Goal: Task Accomplishment & Management: Manage account settings

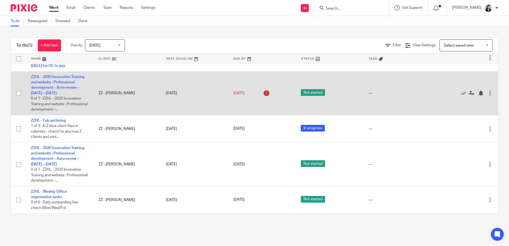
scroll to position [31, 0]
click at [61, 75] on link "ZZHL - 2020 Innovation Training and website : Professional development – Auto r…" at bounding box center [57, 85] width 53 height 20
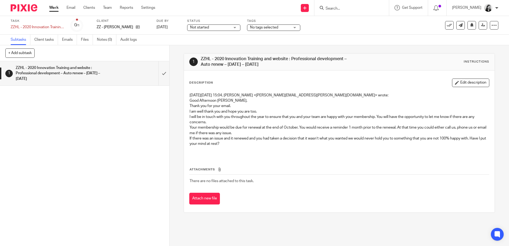
click at [362, 7] on input "Search" at bounding box center [349, 8] width 48 height 5
paste input "rsd.hills@gmail.com"
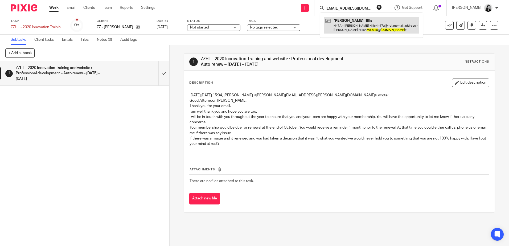
type input "rsd.hills@gmail.com"
click at [360, 21] on link at bounding box center [371, 25] width 95 height 16
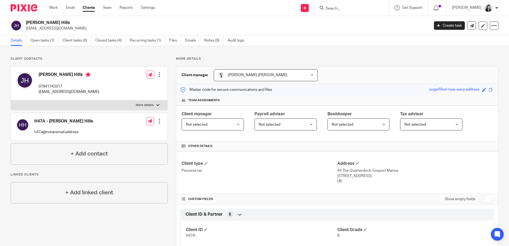
scroll to position [27, 0]
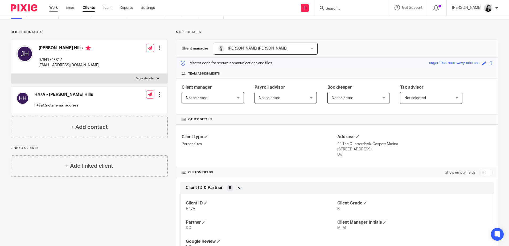
click at [55, 8] on link "Work" at bounding box center [53, 7] width 9 height 5
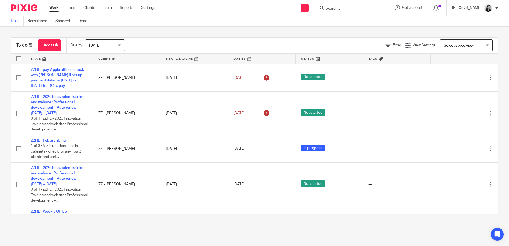
click at [362, 8] on input "Search" at bounding box center [349, 8] width 48 height 5
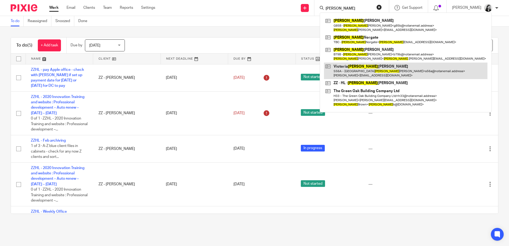
type input "helen"
click at [384, 78] on link at bounding box center [405, 71] width 163 height 16
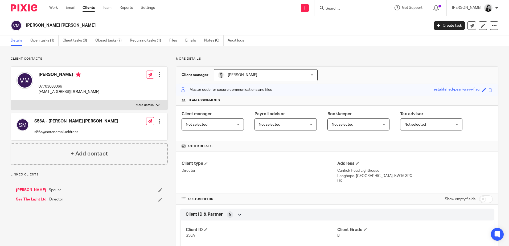
click at [366, 8] on input "Search" at bounding box center [349, 8] width 48 height 5
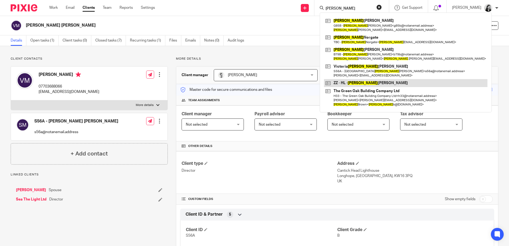
type input "[PERSON_NAME]"
click at [378, 81] on link at bounding box center [405, 83] width 163 height 8
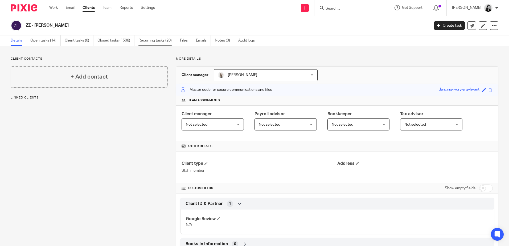
click at [155, 42] on link "Recurring tasks (20)" at bounding box center [157, 40] width 38 height 10
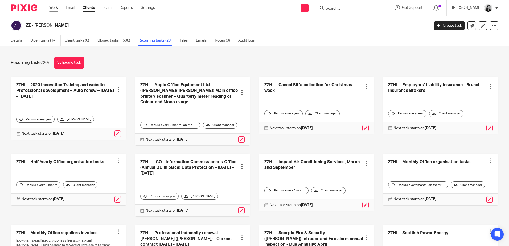
click at [55, 7] on link "Work" at bounding box center [53, 7] width 9 height 5
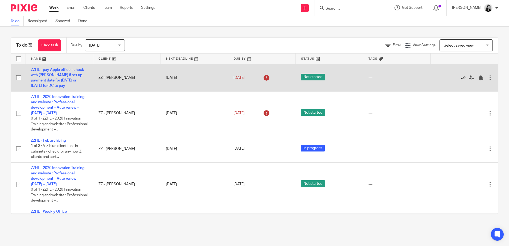
click at [461, 77] on icon at bounding box center [463, 77] width 5 height 5
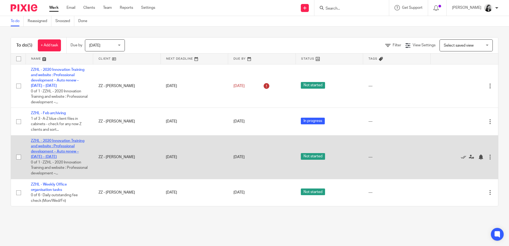
click at [66, 159] on link "ZZHL - 2020 Innovation Training and website : Professional development – Auto r…" at bounding box center [57, 149] width 53 height 20
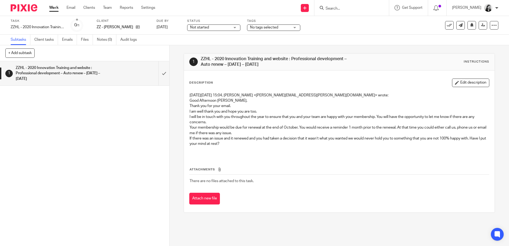
click at [55, 7] on link "Work" at bounding box center [53, 7] width 9 height 5
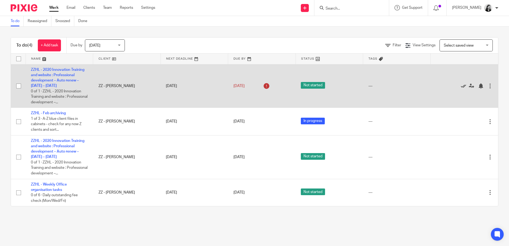
click at [461, 87] on icon at bounding box center [463, 85] width 5 height 5
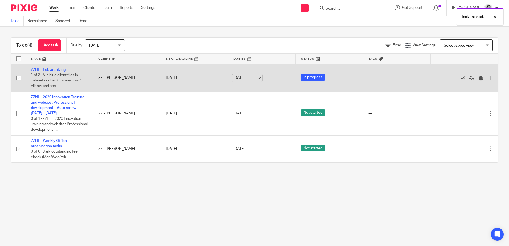
click at [244, 77] on link "[DATE]" at bounding box center [245, 78] width 24 height 6
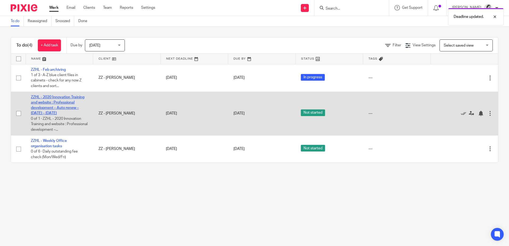
click at [48, 102] on link "ZZHL - 2020 Innovation Training and website : Professional development – Auto r…" at bounding box center [57, 105] width 53 height 20
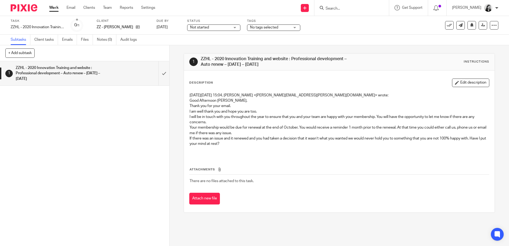
drag, startPoint x: 297, startPoint y: 64, endPoint x: 214, endPoint y: 60, distance: 82.9
click at [214, 60] on h1 "ZZHL - 2020 Innovation Training and website : Professional development – Auto r…" at bounding box center [276, 61] width 150 height 11
copy h1 "2020 Innovation Training and website : Professional development – Auto renew – …"
click at [52, 8] on link "Work" at bounding box center [53, 7] width 9 height 5
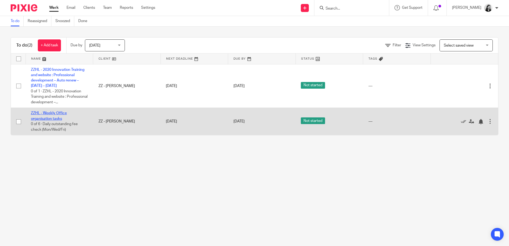
click at [51, 120] on link "ZZHL - Weekly Office organisation tasks" at bounding box center [49, 115] width 36 height 9
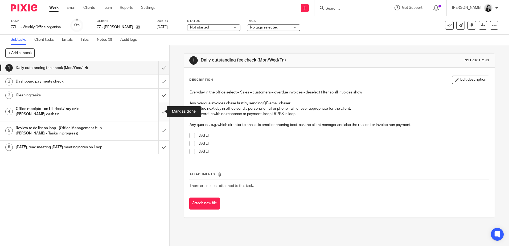
click at [159, 111] on input "submit" at bounding box center [84, 111] width 169 height 19
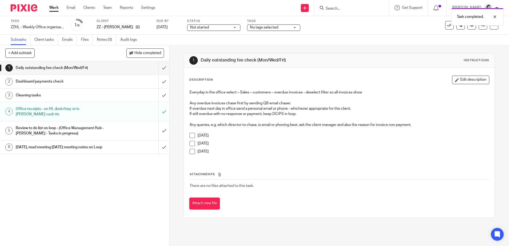
click at [119, 93] on div "Cleaning tasks" at bounding box center [85, 95] width 138 height 8
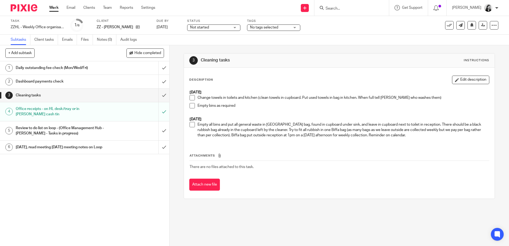
click at [355, 8] on input "Search" at bounding box center [349, 8] width 48 height 5
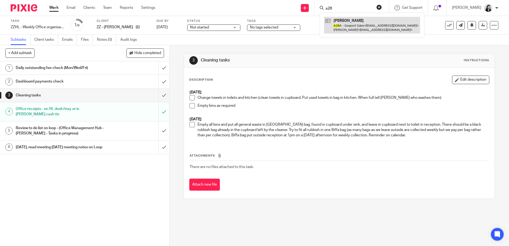
type input "a28"
click at [373, 23] on link at bounding box center [372, 25] width 96 height 16
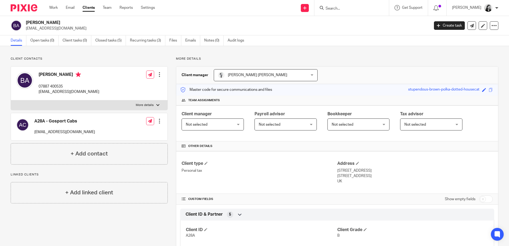
click at [368, 8] on input "Search" at bounding box center [349, 8] width 48 height 5
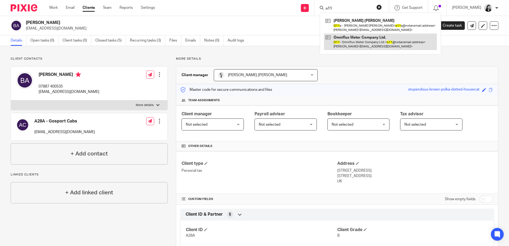
type input "o11"
click at [374, 44] on link at bounding box center [380, 42] width 113 height 16
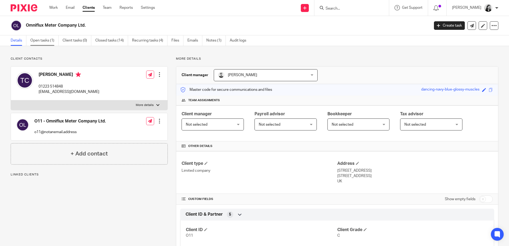
click at [40, 41] on link "Open tasks (1)" at bounding box center [44, 40] width 28 height 10
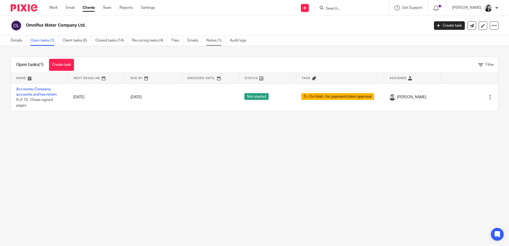
click at [219, 41] on link "Notes (1)" at bounding box center [215, 40] width 19 height 10
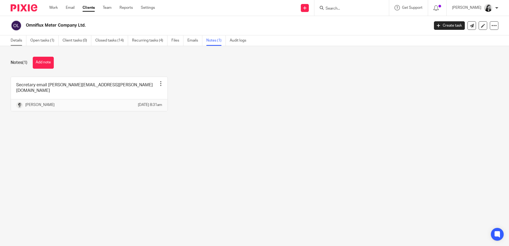
click at [12, 40] on link "Details" at bounding box center [19, 40] width 16 height 10
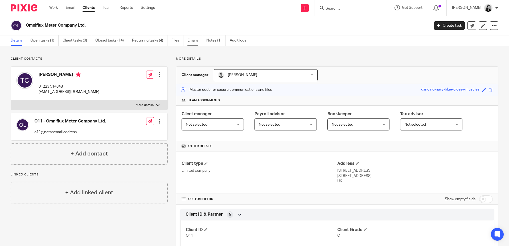
click at [194, 40] on link "Emails" at bounding box center [194, 40] width 15 height 10
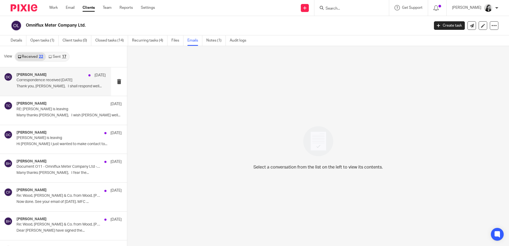
click at [58, 86] on p "Thank you, [PERSON_NAME], I shall respond well..." at bounding box center [60, 86] width 89 height 5
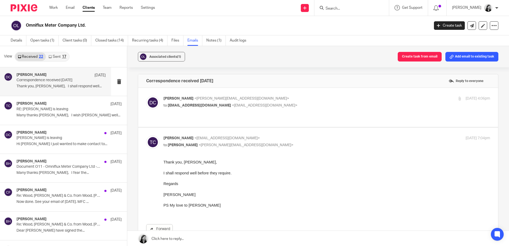
click at [309, 117] on label at bounding box center [318, 107] width 360 height 39
click at [146, 96] on input "checkbox" at bounding box center [146, 96] width 0 height 0
checkbox input "true"
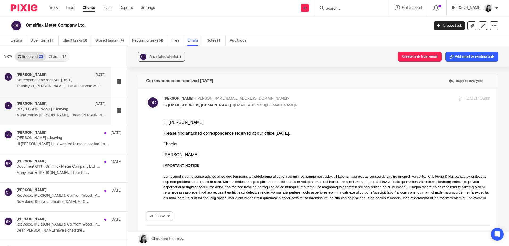
click at [67, 117] on p "Many thanks David, I wish Brendan well..." at bounding box center [60, 115] width 89 height 5
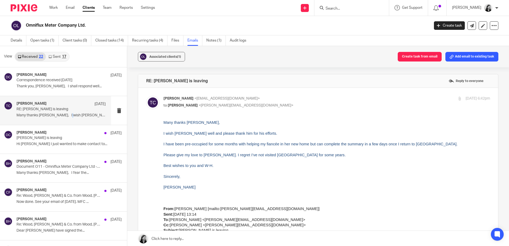
click at [361, 11] on div at bounding box center [351, 8] width 74 height 16
click at [361, 9] on input "Search" at bounding box center [349, 8] width 48 height 5
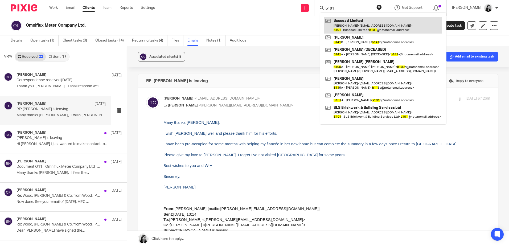
type input "b101"
click at [363, 22] on link at bounding box center [383, 25] width 118 height 16
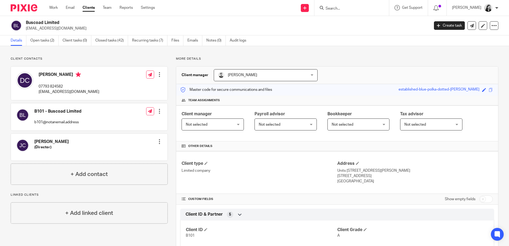
click at [355, 7] on input "Search" at bounding box center [349, 8] width 48 height 5
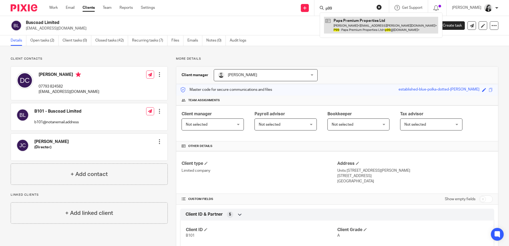
type input "p99"
click at [366, 31] on link at bounding box center [381, 25] width 114 height 16
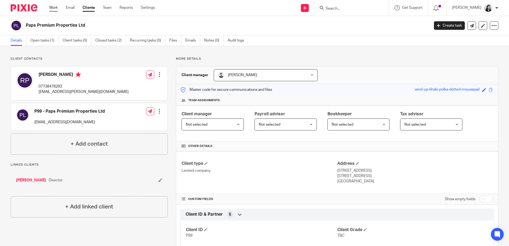
click at [51, 7] on link "Work" at bounding box center [53, 7] width 9 height 5
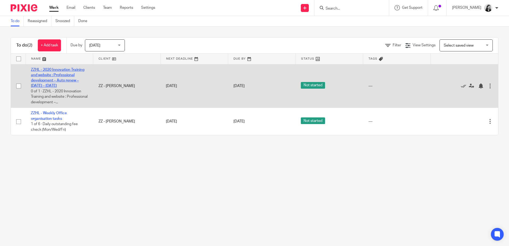
click at [68, 82] on link "ZZHL - 2020 Innovation Training and website : Professional development – Auto r…" at bounding box center [57, 78] width 53 height 20
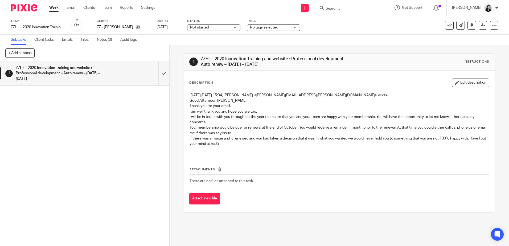
click at [455, 82] on icon "button" at bounding box center [457, 83] width 4 height 4
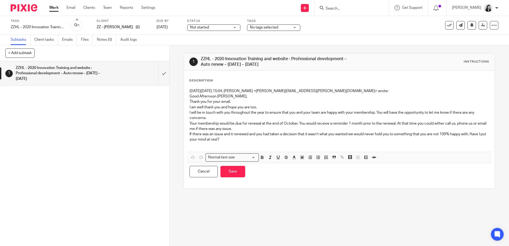
click at [189, 91] on p "[DATE][DATE] 15:04, [PERSON_NAME] <[PERSON_NAME][EMAIL_ADDRESS][PERSON_NAME][DO…" at bounding box center [338, 90] width 299 height 5
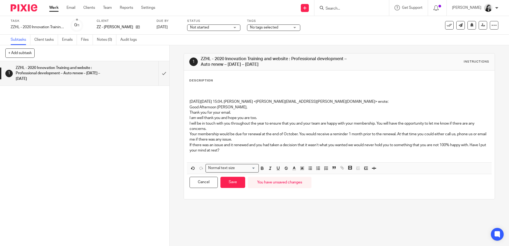
click at [196, 89] on p at bounding box center [338, 90] width 299 height 5
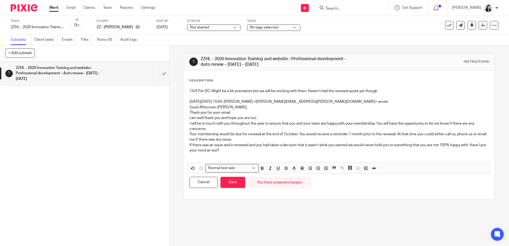
click at [382, 91] on p "15/9 Per DC: Might be a bit premature but we will be sticking with them. Haven’…" at bounding box center [338, 90] width 299 height 5
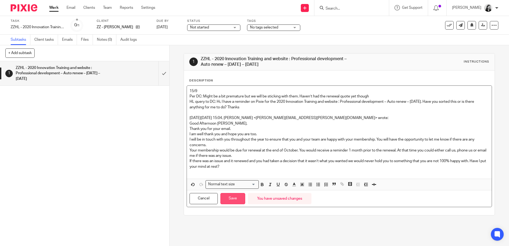
click at [234, 203] on button "Save" at bounding box center [232, 198] width 25 height 11
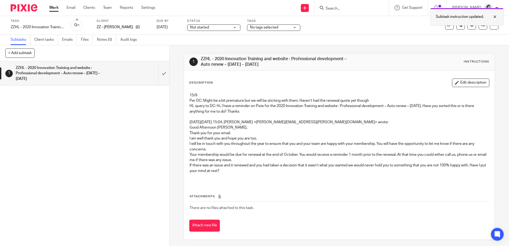
click at [494, 13] on div "Subtask instruction updated." at bounding box center [466, 17] width 73 height 18
click at [491, 25] on icon at bounding box center [493, 25] width 5 height 5
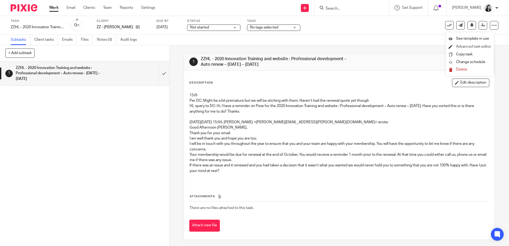
click at [467, 45] on link "Advanced task editor" at bounding box center [473, 47] width 35 height 4
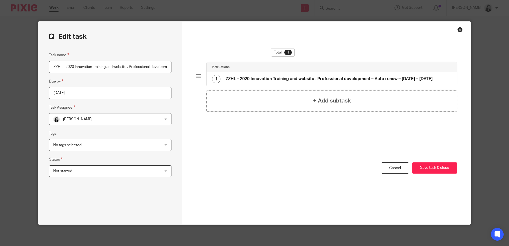
scroll to position [0, 94]
click at [100, 64] on input "ZZHL - 2020 Innovation Training and website : Professional development – Auto r…" at bounding box center [110, 67] width 122 height 12
drag, startPoint x: 131, startPoint y: 66, endPoint x: 134, endPoint y: 67, distance: 3.5
click at [131, 66] on input "ZZHL - 2020 Innovation Training and website : Professional development – Auto r…" at bounding box center [110, 67] width 122 height 12
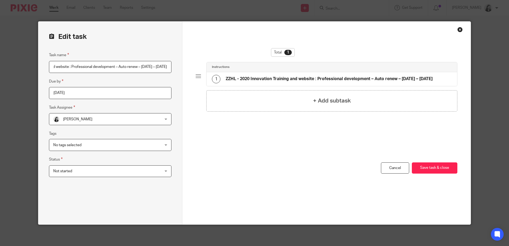
type input "ZZHL - 2020 Innovation Training and website : Professional development – Auto r…"
drag, startPoint x: 422, startPoint y: 77, endPoint x: 431, endPoint y: 76, distance: 9.0
click at [422, 77] on h4 "ZZHL - 2020 Innovation Training and website : Professional development – Auto r…" at bounding box center [329, 79] width 207 height 6
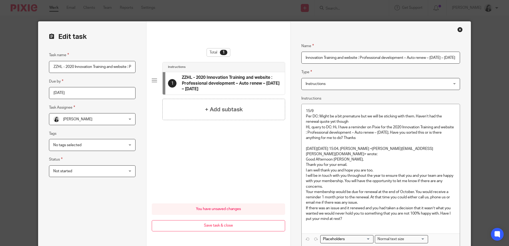
click at [419, 58] on input "ZZHL - 2020 Innovation Training and website : Professional development – Auto r…" at bounding box center [380, 58] width 158 height 12
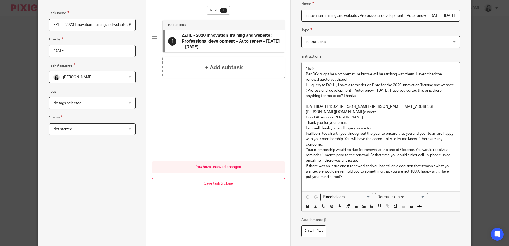
scroll to position [85, 0]
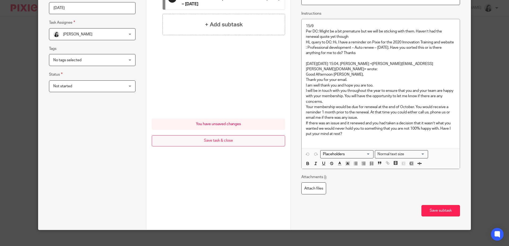
type input "ZZHL - 2020 Innovation Training and website : Professional development – Auto r…"
click at [237, 138] on button "Save task & close" at bounding box center [218, 140] width 133 height 11
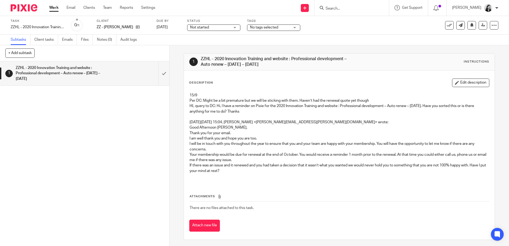
drag, startPoint x: 55, startPoint y: 8, endPoint x: 82, endPoint y: 15, distance: 28.3
click at [55, 8] on link "Work" at bounding box center [53, 7] width 9 height 5
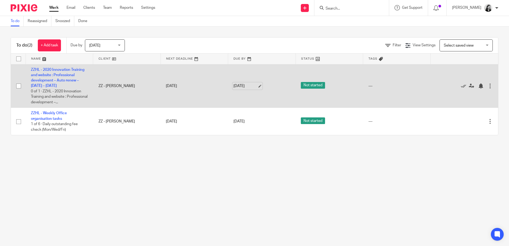
click at [236, 89] on link "15 Sep 2025" at bounding box center [245, 86] width 24 height 6
click at [67, 68] on link "ZZHL - 2020 Innovation Training and website : Professional development – Auto r…" at bounding box center [57, 78] width 53 height 20
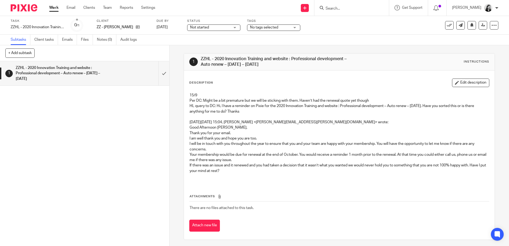
click at [210, 28] on span "Not started" at bounding box center [210, 28] width 40 height 6
click at [205, 27] on div "Not started" at bounding box center [199, 28] width 19 height 4
click at [457, 86] on button "Edit description" at bounding box center [470, 82] width 37 height 9
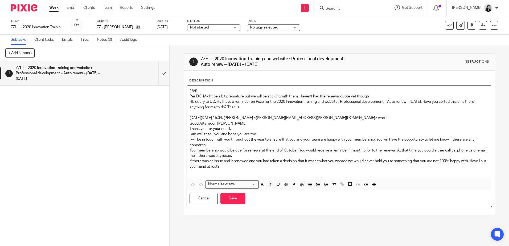
drag, startPoint x: 198, startPoint y: 89, endPoint x: 218, endPoint y: 92, distance: 20.1
click at [199, 89] on p "15/9" at bounding box center [338, 90] width 299 height 5
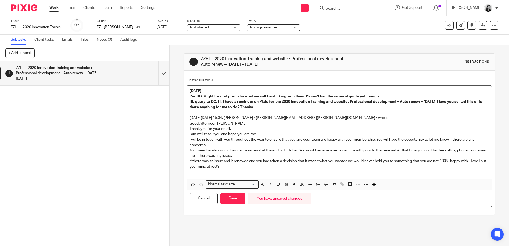
click at [211, 93] on p "15/9/25" at bounding box center [338, 90] width 299 height 5
click at [167, 29] on link "22 Sep 2025" at bounding box center [168, 27] width 24 height 6
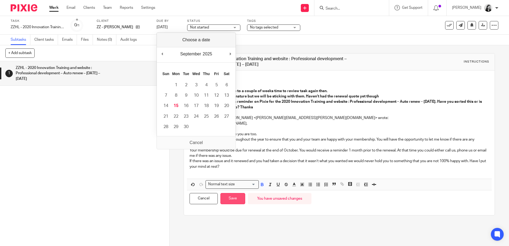
click at [234, 200] on button "Save" at bounding box center [232, 198] width 25 height 11
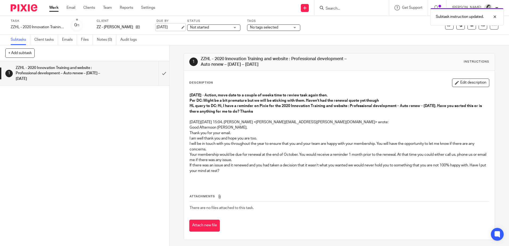
click at [164, 27] on link "22 Sep 2025" at bounding box center [168, 27] width 24 height 6
click at [56, 7] on link "Work" at bounding box center [53, 7] width 9 height 5
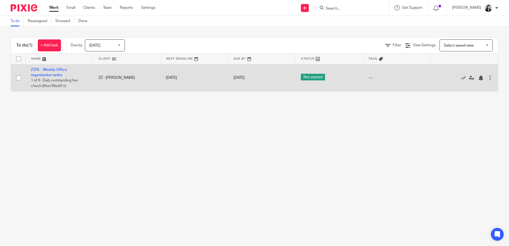
click at [47, 72] on td "ZZHL - Weekly Office organisation tasks 1 of 6 · Daily outstanding fee check (M…" at bounding box center [60, 77] width 68 height 27
click at [48, 70] on link "ZZHL - Weekly Office organisation tasks" at bounding box center [49, 72] width 36 height 9
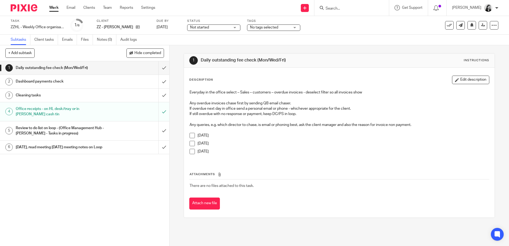
click at [368, 8] on input "Search" at bounding box center [349, 8] width 48 height 5
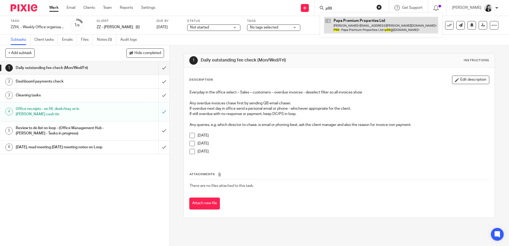
type input "p99"
click at [370, 27] on link at bounding box center [381, 25] width 114 height 16
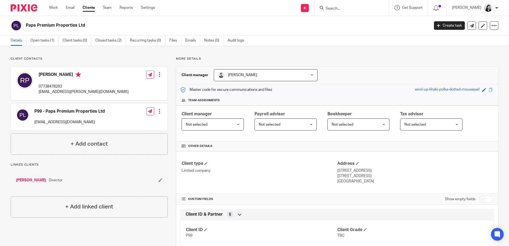
click at [343, 7] on input "Search" at bounding box center [349, 8] width 48 height 5
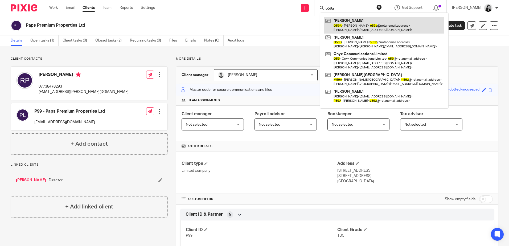
type input "o59a"
click at [365, 24] on link at bounding box center [384, 25] width 120 height 16
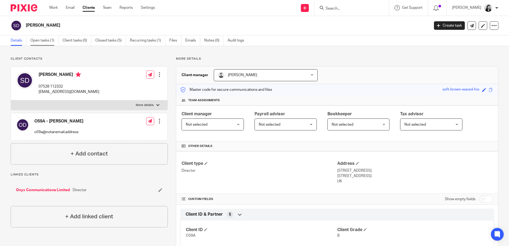
click at [43, 42] on link "Open tasks (1)" at bounding box center [44, 40] width 28 height 10
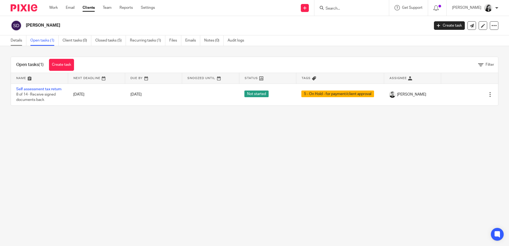
click at [14, 40] on link "Details" at bounding box center [19, 40] width 16 height 10
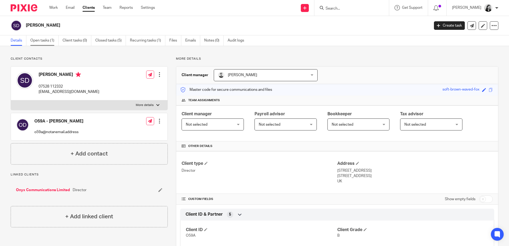
click at [35, 39] on link "Open tasks (1)" at bounding box center [44, 40] width 28 height 10
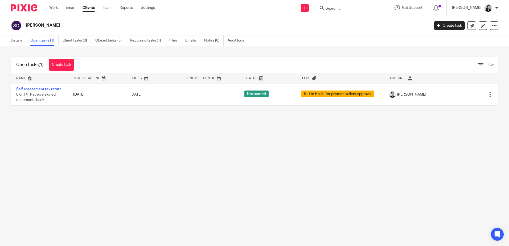
click at [349, 6] on input "Search" at bounding box center [349, 8] width 48 height 5
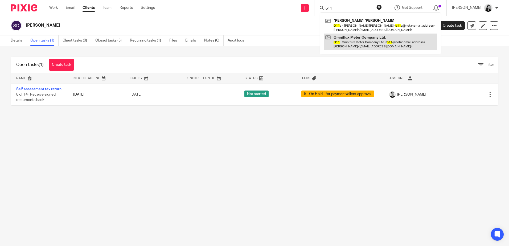
type input "o11"
click at [367, 40] on link at bounding box center [380, 42] width 113 height 16
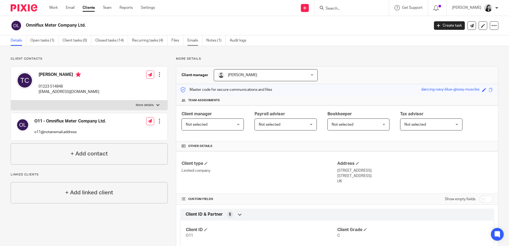
click at [193, 40] on link "Emails" at bounding box center [194, 40] width 15 height 10
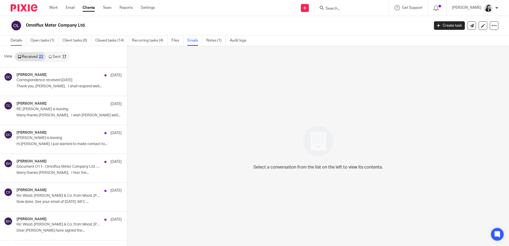
click at [20, 41] on link "Details" at bounding box center [19, 40] width 16 height 10
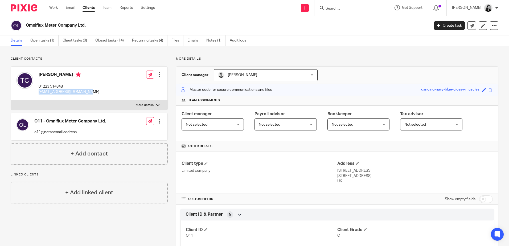
drag, startPoint x: 84, startPoint y: 91, endPoint x: 41, endPoint y: 93, distance: 43.4
click at [39, 93] on div "Trevor Cave 01223 514848 trevor.cave2@ntlworld.com Edit contact Create client f…" at bounding box center [89, 84] width 156 height 34
drag, startPoint x: 41, startPoint y: 93, endPoint x: 90, endPoint y: 92, distance: 49.5
click at [90, 92] on div "Trevor Cave 01223 514848 trevor.cave2@ntlworld.com Edit contact Create client f…" at bounding box center [89, 84] width 156 height 34
click at [32, 88] on div at bounding box center [24, 83] width 17 height 23
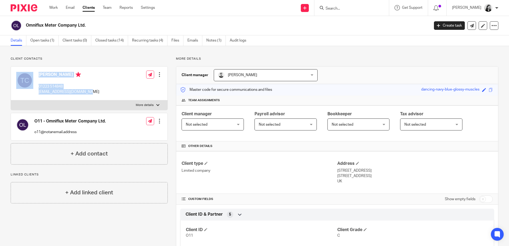
drag, startPoint x: 86, startPoint y: 91, endPoint x: 35, endPoint y: 93, distance: 51.4
click at [35, 93] on div "Trevor Cave 01223 514848 trevor.cave2@ntlworld.com Edit contact Create client f…" at bounding box center [89, 84] width 156 height 34
drag, startPoint x: 35, startPoint y: 93, endPoint x: 93, endPoint y: 89, distance: 57.7
click at [92, 89] on div "Trevor Cave 01223 514848 trevor.cave2@ntlworld.com Edit contact Create client f…" at bounding box center [89, 84] width 156 height 34
drag, startPoint x: 88, startPoint y: 92, endPoint x: 38, endPoint y: 93, distance: 49.5
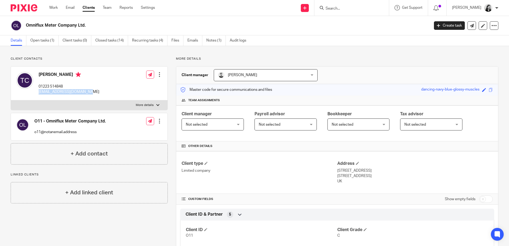
click at [38, 93] on div "Trevor Cave 01223 514848 trevor.cave2@ntlworld.com Edit contact Create client f…" at bounding box center [89, 84] width 156 height 34
drag, startPoint x: 38, startPoint y: 93, endPoint x: 43, endPoint y: 92, distance: 5.4
copy p "trevor.cave2@ntlworld.com"
click at [104, 84] on div "Trevor Cave 01223 514848 trevor.cave2@ntlworld.com Edit contact Create client f…" at bounding box center [89, 84] width 156 height 34
click at [45, 5] on div "Work Email Clients Team Reports Settings Work Email Clients Team Reports Settin…" at bounding box center [103, 8] width 119 height 16
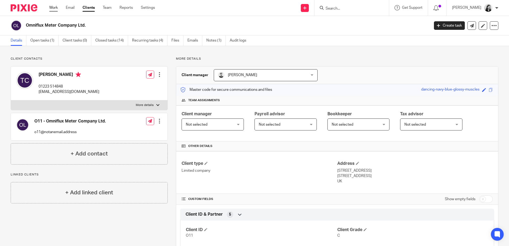
click at [52, 7] on link "Work" at bounding box center [53, 7] width 9 height 5
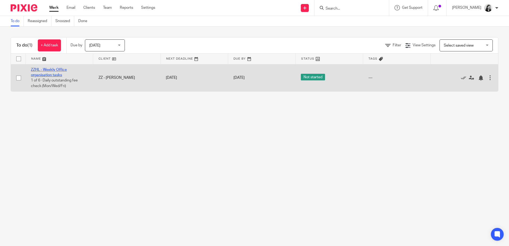
click at [41, 74] on link "ZZHL - Weekly Office organisation tasks" at bounding box center [49, 72] width 36 height 9
click at [43, 74] on link "ZZHL - Weekly Office organisation tasks" at bounding box center [49, 72] width 36 height 9
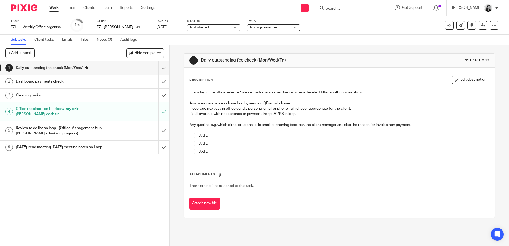
click at [44, 81] on h1 "Dashboard payments check" at bounding box center [62, 81] width 92 height 8
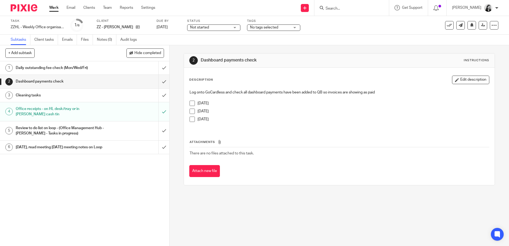
click at [73, 79] on h1 "Dashboard payments check" at bounding box center [62, 81] width 92 height 8
click at [54, 5] on div "Work Email Clients Team Reports Settings Work Email Clients Team Reports Settin…" at bounding box center [103, 8] width 119 height 16
click at [343, 7] on input "Search" at bounding box center [349, 8] width 48 height 5
click at [56, 9] on link "Work" at bounding box center [53, 7] width 9 height 5
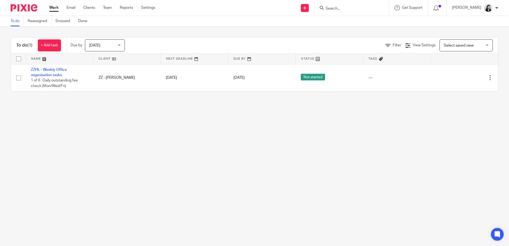
click at [105, 43] on span "[DATE]" at bounding box center [103, 45] width 28 height 11
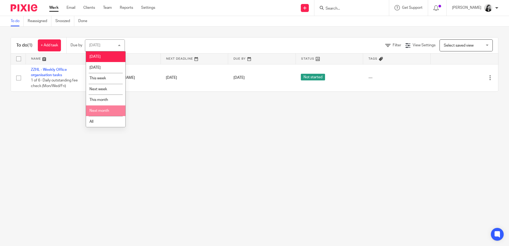
click at [110, 111] on li "Next month" at bounding box center [105, 110] width 39 height 11
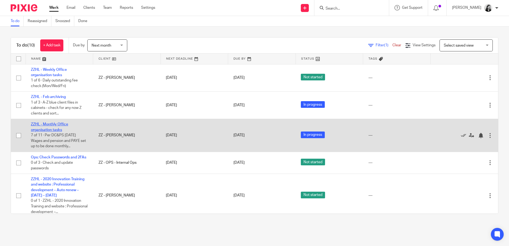
click at [47, 123] on link "ZZHL - Monthly Office organisation tasks" at bounding box center [49, 126] width 37 height 9
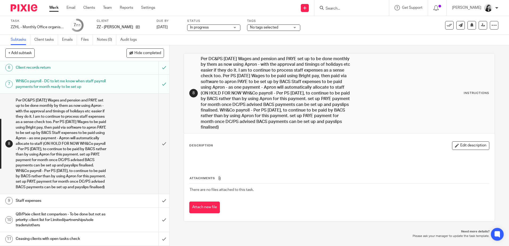
scroll to position [80, 0]
click at [31, 52] on button "+ Add subtask" at bounding box center [19, 52] width 29 height 9
type input "6 monthly inactive GoCardless mandate check - confirm if they can be removed wi…"
click at [155, 52] on p "+ Add" at bounding box center [155, 53] width 15 height 9
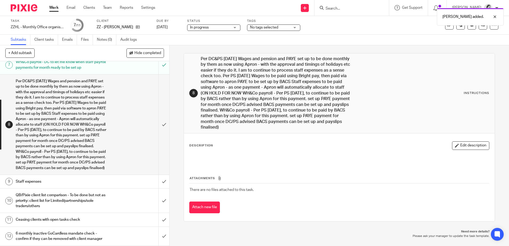
scroll to position [98, 0]
click at [121, 235] on div "6 monthly inactive GoCardless mandate check - confirm if they can be removed wi…" at bounding box center [85, 236] width 138 height 14
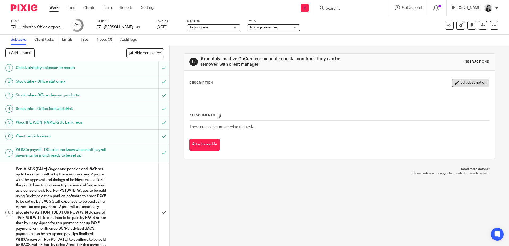
click at [455, 83] on icon "button" at bounding box center [457, 83] width 4 height 4
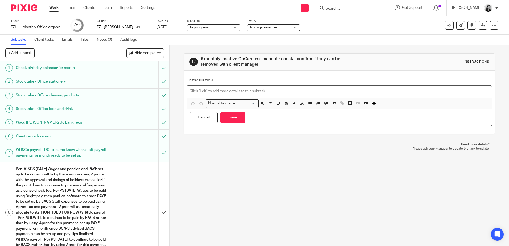
click at [207, 93] on p at bounding box center [338, 90] width 299 height 5
click at [234, 119] on button "Save" at bounding box center [232, 117] width 25 height 11
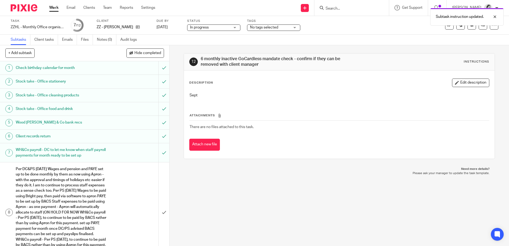
click at [347, 8] on div "Subtask instruction updated." at bounding box center [378, 15] width 249 height 20
click at [344, 7] on div "Subtask instruction updated." at bounding box center [378, 15] width 249 height 20
click at [494, 15] on div at bounding box center [490, 17] width 14 height 6
click at [340, 9] on input "Search" at bounding box center [349, 8] width 48 height 5
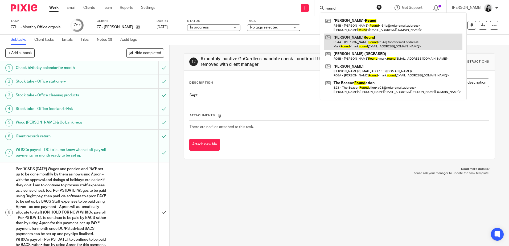
type input "round"
click at [370, 43] on link at bounding box center [393, 42] width 138 height 16
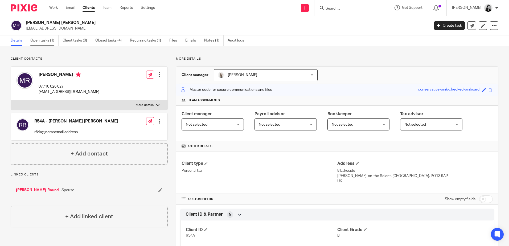
click at [42, 40] on link "Open tasks (1)" at bounding box center [44, 40] width 28 height 10
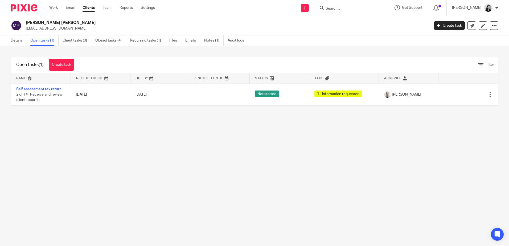
click at [342, 9] on input "Search" at bounding box center [349, 8] width 48 height 5
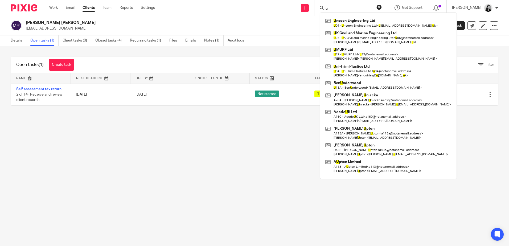
type input "u"
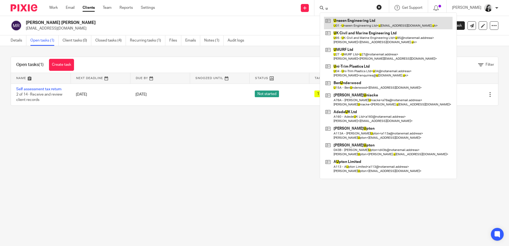
click at [368, 20] on link at bounding box center [388, 23] width 129 height 12
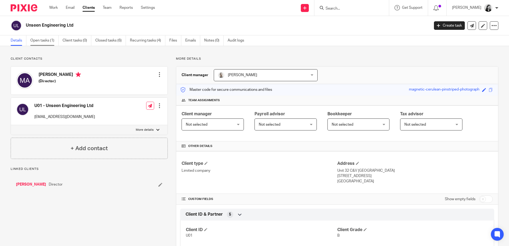
click at [40, 39] on link "Open tasks (1)" at bounding box center [44, 40] width 28 height 10
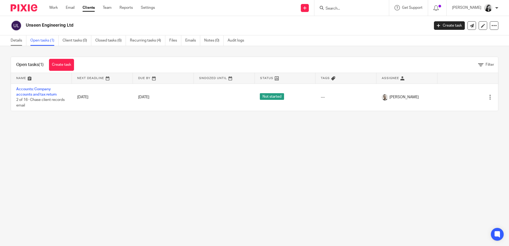
click at [15, 40] on link "Details" at bounding box center [19, 40] width 16 height 10
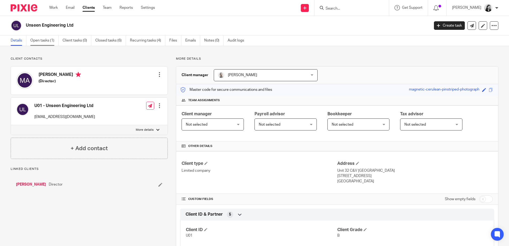
click at [38, 39] on link "Open tasks (1)" at bounding box center [44, 40] width 28 height 10
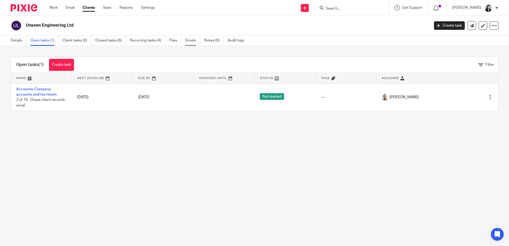
click at [190, 39] on link "Emails" at bounding box center [192, 40] width 15 height 10
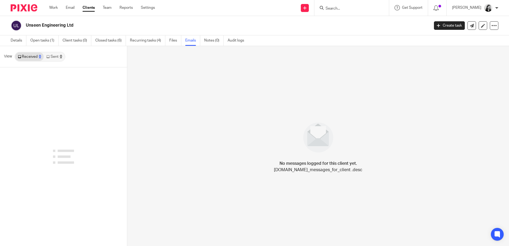
click at [363, 10] on input "Search" at bounding box center [349, 8] width 48 height 5
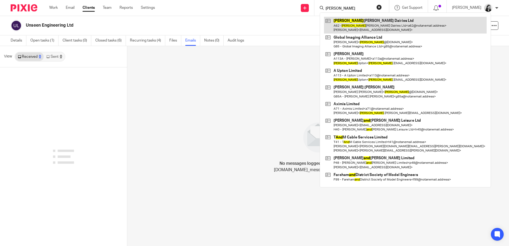
type input "andy"
click at [366, 26] on link at bounding box center [405, 25] width 163 height 16
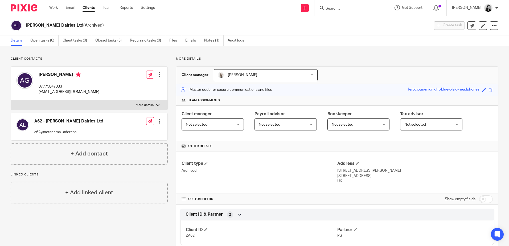
click at [359, 6] on form at bounding box center [353, 8] width 57 height 7
click at [356, 10] on input "Search" at bounding box center [349, 8] width 48 height 5
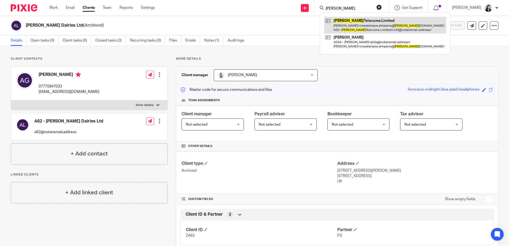
type input "nestor"
click at [358, 25] on link at bounding box center [385, 25] width 122 height 16
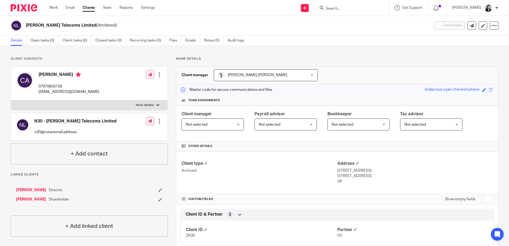
click at [344, 10] on input "Search" at bounding box center [349, 8] width 48 height 5
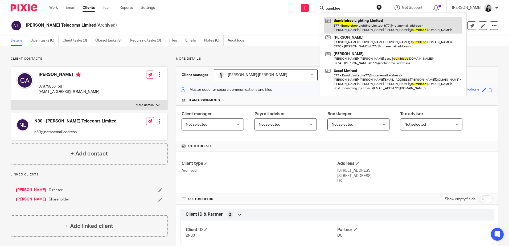
type input "bumblee"
click at [370, 21] on link at bounding box center [393, 25] width 138 height 16
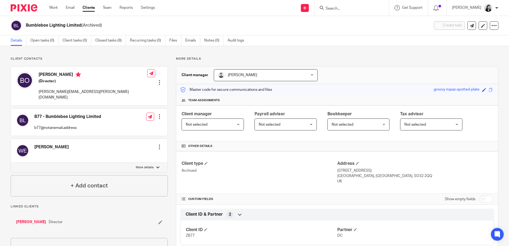
click at [347, 9] on input "Search" at bounding box center [349, 8] width 48 height 5
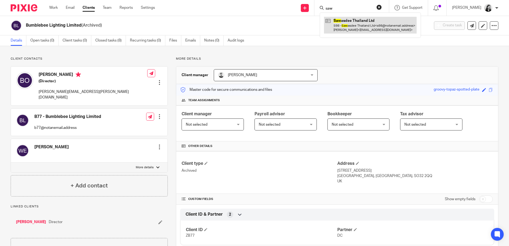
type input "saw"
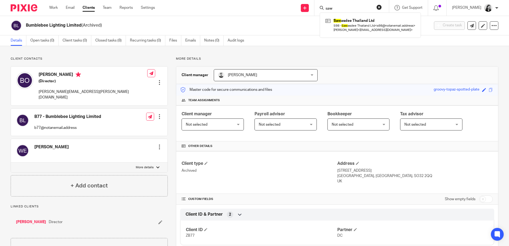
drag, startPoint x: 390, startPoint y: 27, endPoint x: 401, endPoint y: 47, distance: 22.4
click at [390, 27] on link at bounding box center [370, 25] width 93 height 16
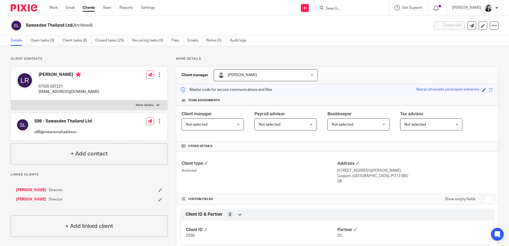
click at [352, 8] on input "Search" at bounding box center [349, 8] width 48 height 5
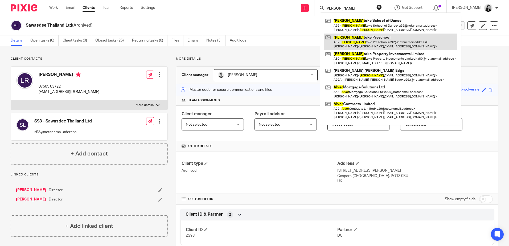
type input "alvers"
click at [371, 39] on link at bounding box center [390, 42] width 133 height 16
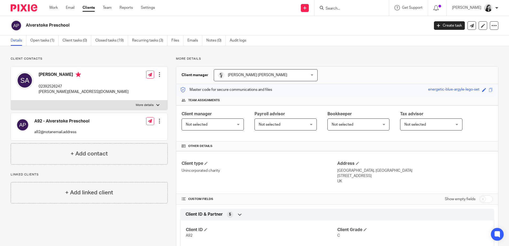
click at [352, 8] on input "Search" at bounding box center [349, 8] width 48 height 5
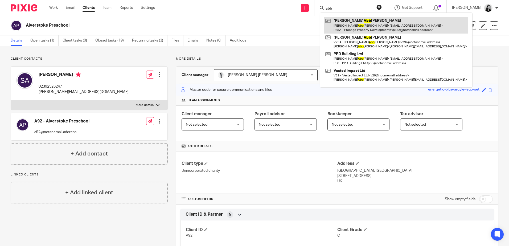
type input "abb"
click at [386, 22] on link at bounding box center [396, 25] width 144 height 16
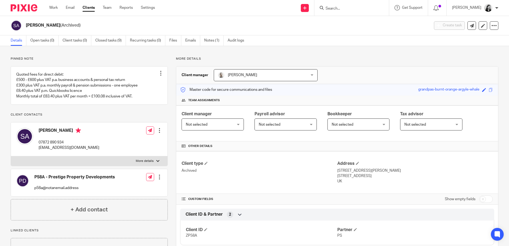
click at [359, 9] on input "Search" at bounding box center [349, 8] width 48 height 5
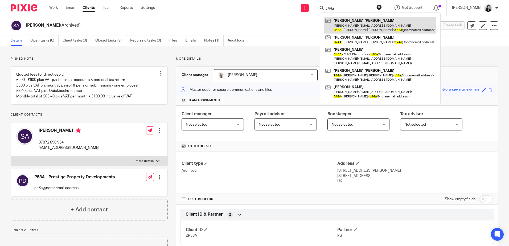
type input "c44a"
click at [370, 23] on link at bounding box center [380, 25] width 112 height 16
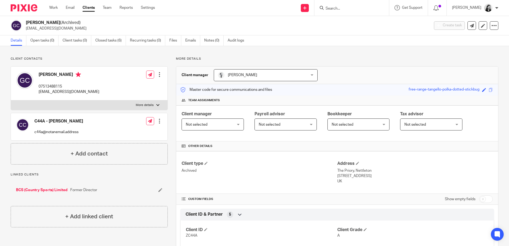
click at [340, 9] on input "Search" at bounding box center [349, 8] width 48 height 5
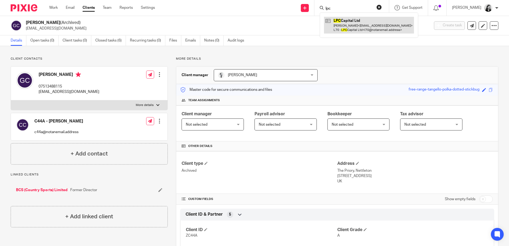
type input "lpc"
click at [374, 24] on link at bounding box center [369, 25] width 90 height 16
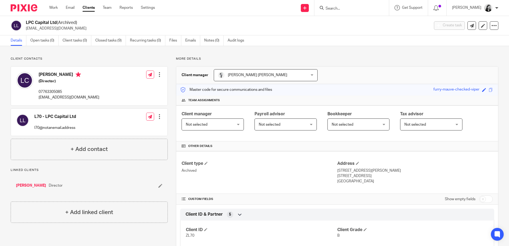
click at [357, 9] on input "Search" at bounding box center [349, 8] width 48 height 5
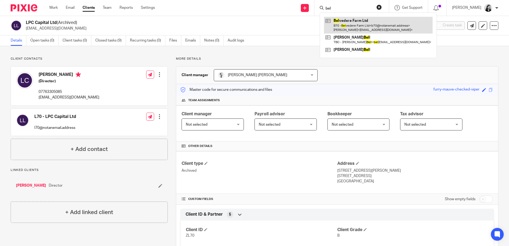
type input "bel"
drag, startPoint x: 381, startPoint y: 24, endPoint x: 387, endPoint y: 23, distance: 5.3
click at [382, 24] on link at bounding box center [378, 25] width 109 height 16
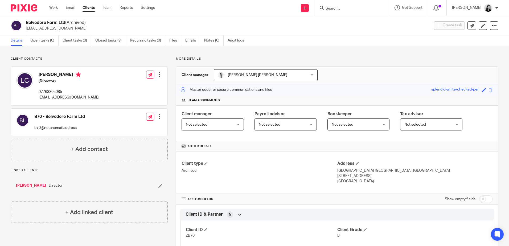
click at [343, 10] on input "Search" at bounding box center [349, 8] width 48 height 5
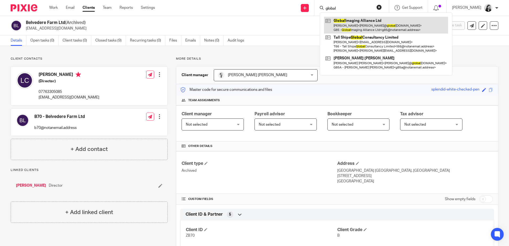
type input "global"
click at [348, 25] on link at bounding box center [386, 25] width 124 height 16
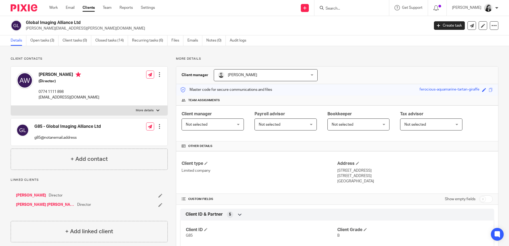
click at [354, 5] on form at bounding box center [353, 8] width 57 height 7
click at [354, 9] on input "Search" at bounding box center [349, 8] width 48 height 5
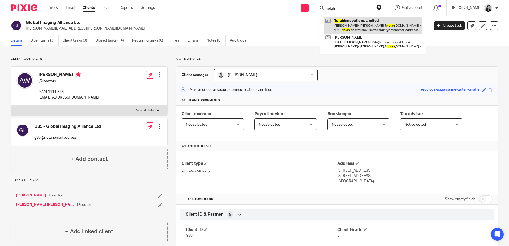
type input "nolah"
click at [367, 26] on link at bounding box center [373, 25] width 98 height 16
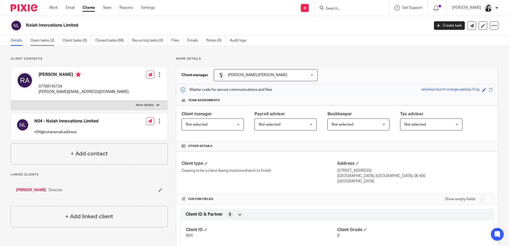
click at [43, 41] on link "Open tasks (2)" at bounding box center [44, 40] width 28 height 10
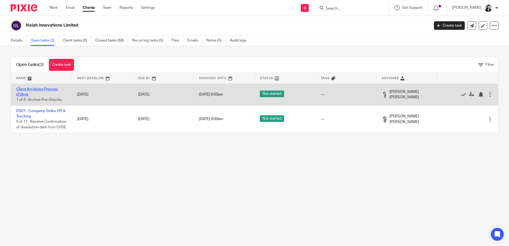
click at [40, 89] on link "Client Archiving Process (Z'ding)" at bounding box center [37, 91] width 42 height 9
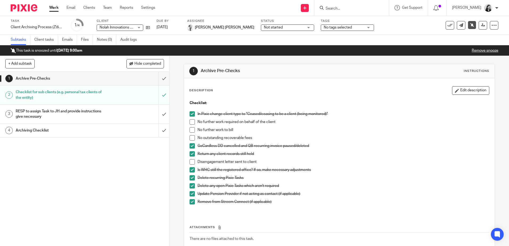
click at [357, 7] on input "Search" at bounding box center [349, 8] width 48 height 5
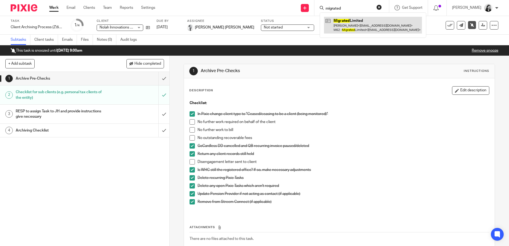
type input "migrated"
click at [379, 24] on link at bounding box center [373, 25] width 98 height 16
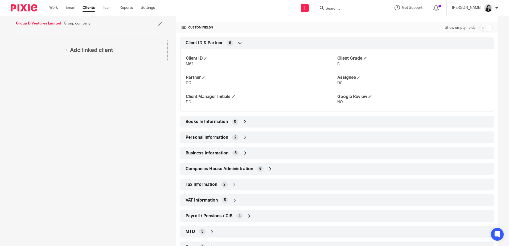
scroll to position [193, 0]
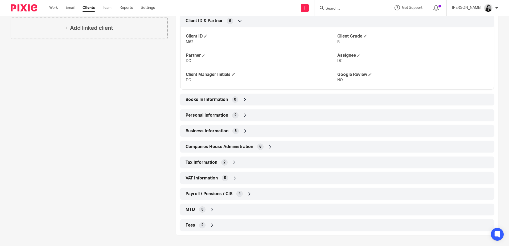
click at [212, 225] on icon at bounding box center [211, 224] width 5 height 5
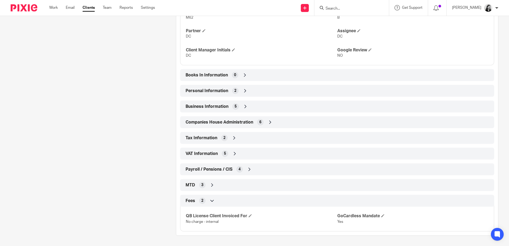
scroll to position [218, 0]
click at [356, 8] on input "Search" at bounding box center [349, 8] width 48 height 5
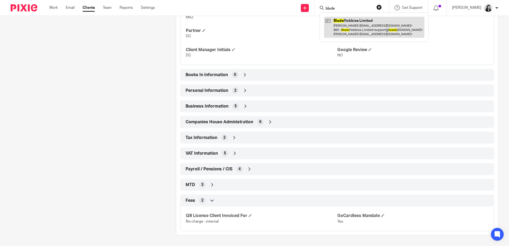
type input "blade"
click at [380, 29] on link at bounding box center [374, 27] width 100 height 21
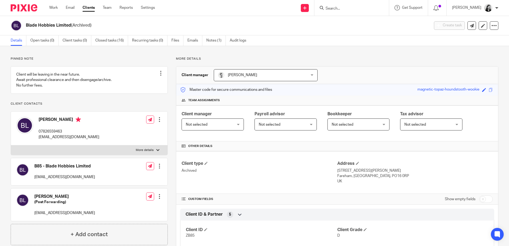
click at [358, 9] on input "Search" at bounding box center [349, 8] width 48 height 5
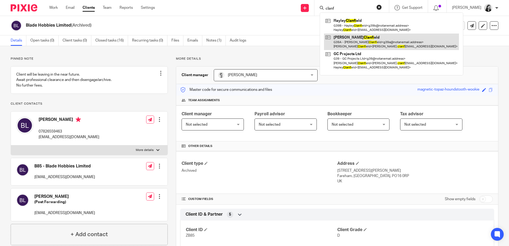
type input "clanf"
click at [382, 36] on link at bounding box center [391, 42] width 135 height 16
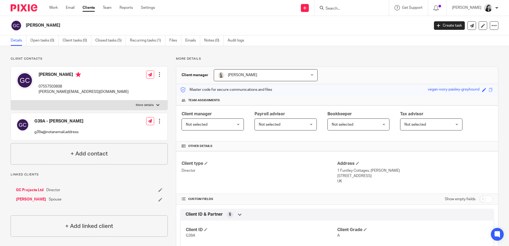
click at [371, 10] on input "Search" at bounding box center [349, 8] width 48 height 5
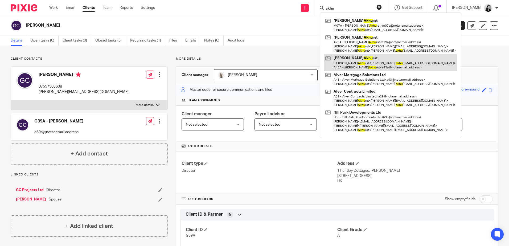
type input "akhu"
click at [379, 69] on link at bounding box center [390, 62] width 133 height 16
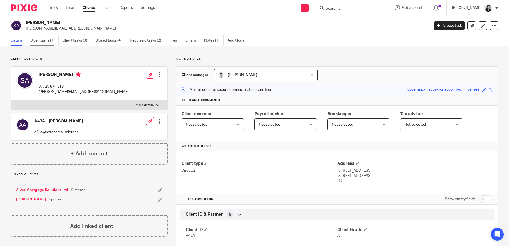
click at [42, 41] on link "Open tasks (1)" at bounding box center [44, 40] width 28 height 10
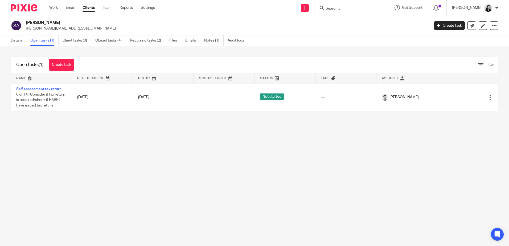
click at [348, 10] on input "Search" at bounding box center [349, 8] width 48 height 5
type input "3"
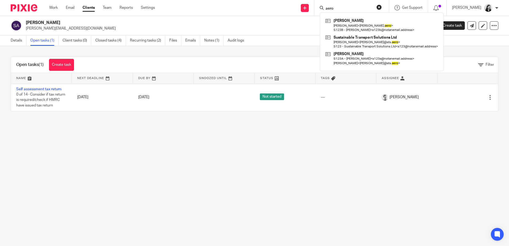
type input "aero"
click at [89, 8] on link "Clients" at bounding box center [88, 7] width 12 height 5
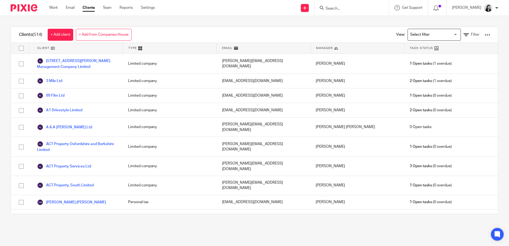
click at [353, 11] on div at bounding box center [351, 8] width 74 height 16
click at [360, 8] on input "Search" at bounding box center [349, 8] width 48 height 5
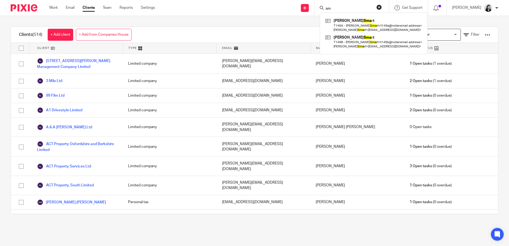
type input "s"
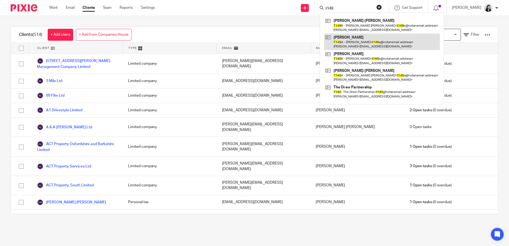
type input "t149"
click at [369, 39] on link at bounding box center [382, 42] width 116 height 16
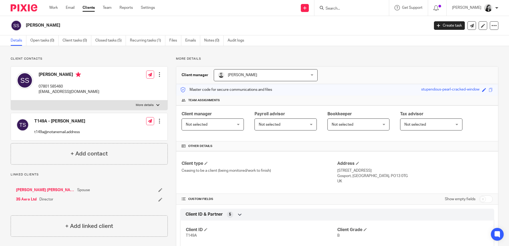
click at [344, 7] on input "Search" at bounding box center [349, 8] width 48 height 5
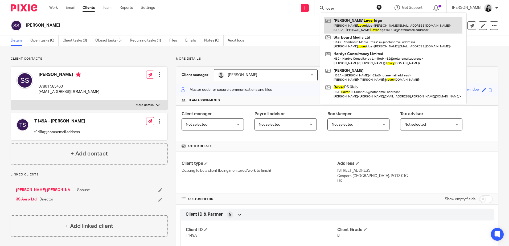
type input "lover"
click at [369, 23] on link at bounding box center [393, 25] width 138 height 16
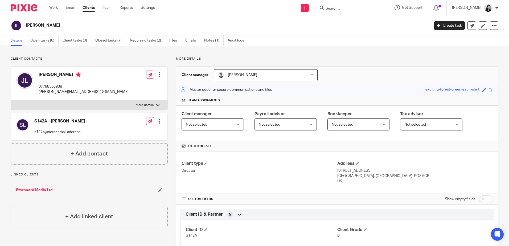
click at [361, 11] on form at bounding box center [353, 8] width 57 height 7
click at [362, 8] on input "Search" at bounding box center [349, 8] width 48 height 5
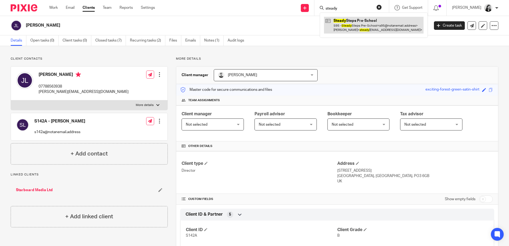
type input "steady"
click at [377, 19] on link at bounding box center [374, 25] width 100 height 16
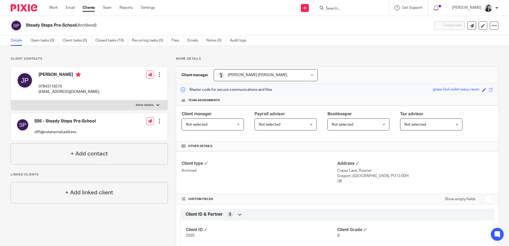
drag, startPoint x: 347, startPoint y: 9, endPoint x: 346, endPoint y: 13, distance: 3.8
click at [347, 9] on input "Search" at bounding box center [349, 8] width 48 height 5
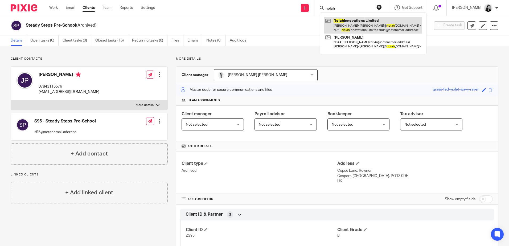
type input "nolah"
click at [365, 20] on link at bounding box center [373, 25] width 98 height 16
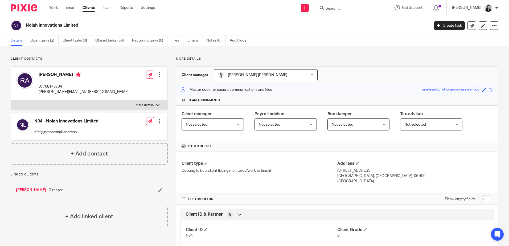
click at [364, 8] on input "Search" at bounding box center [349, 8] width 48 height 5
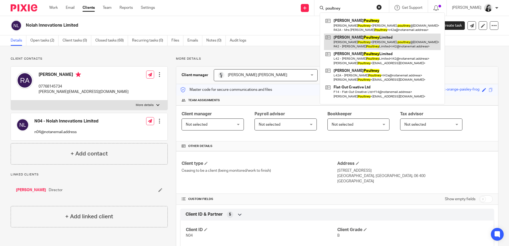
type input "poultney"
click at [382, 40] on link at bounding box center [382, 42] width 117 height 16
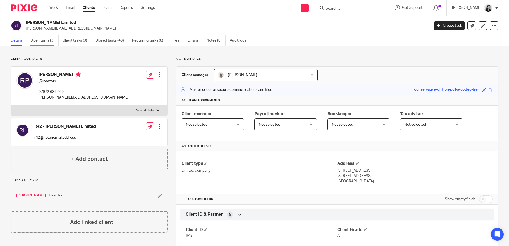
click at [40, 42] on link "Open tasks (3)" at bounding box center [44, 40] width 28 height 10
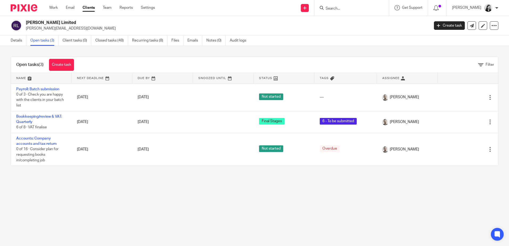
click at [358, 8] on input "Search" at bounding box center [349, 8] width 48 height 5
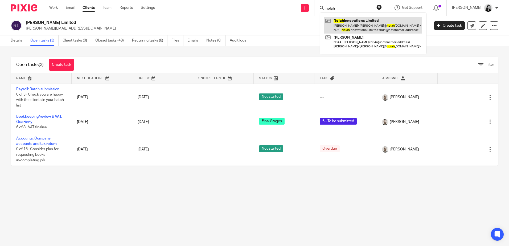
type input "nolah"
click at [375, 27] on link at bounding box center [373, 25] width 98 height 16
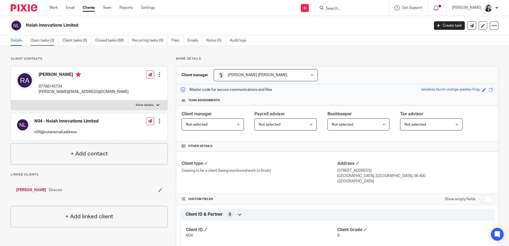
click at [45, 40] on link "Open tasks (2)" at bounding box center [44, 40] width 28 height 10
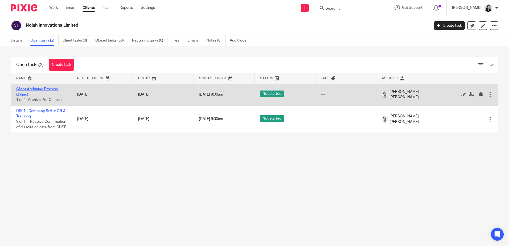
click at [29, 89] on link "Client Archiving Process (Z'ding)" at bounding box center [37, 91] width 42 height 9
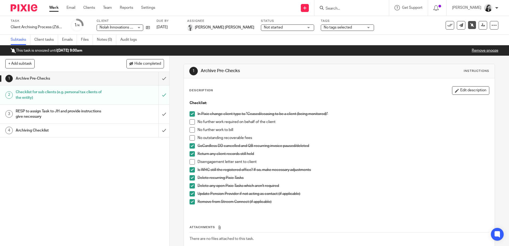
click at [357, 7] on input "Search" at bounding box center [349, 8] width 48 height 5
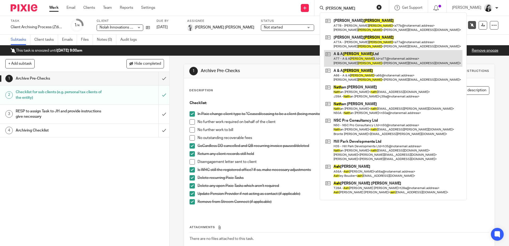
type input "nash"
click at [384, 52] on link at bounding box center [393, 58] width 138 height 16
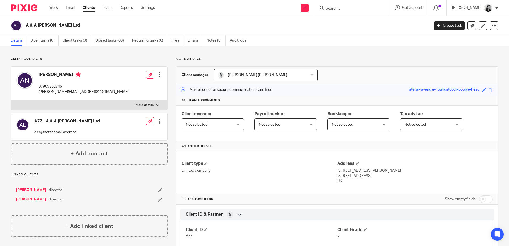
click at [349, 9] on input "Search" at bounding box center [349, 8] width 48 height 5
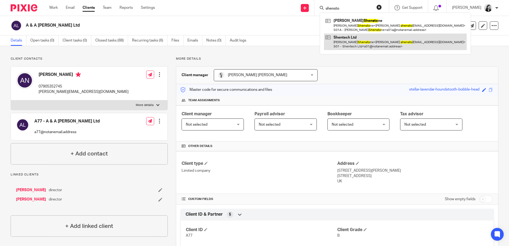
type input "shensto"
click at [376, 42] on link at bounding box center [395, 42] width 143 height 16
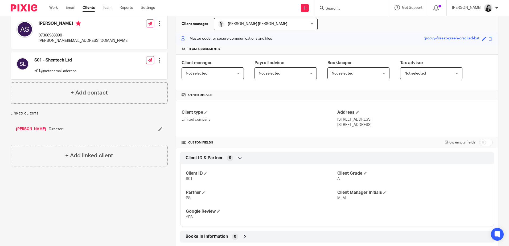
scroll to position [53, 0]
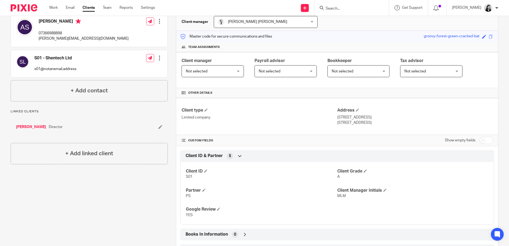
click at [365, 8] on input "Search" at bounding box center [349, 8] width 48 height 5
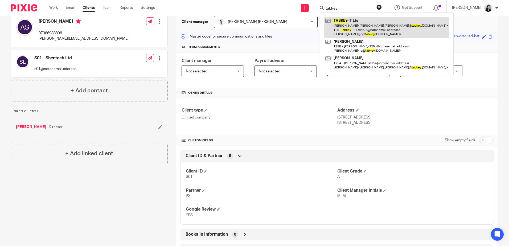
type input "tabkey"
click at [363, 26] on link at bounding box center [386, 27] width 125 height 21
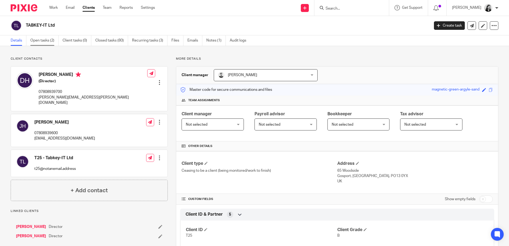
click at [39, 40] on link "Open tasks (2)" at bounding box center [44, 40] width 28 height 10
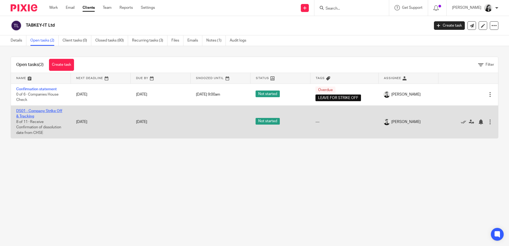
click at [52, 109] on link "DS01 - Company Strike Off & Tracking" at bounding box center [39, 113] width 46 height 9
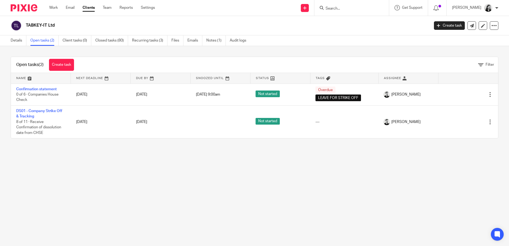
click at [359, 11] on input "Search" at bounding box center [349, 8] width 48 height 5
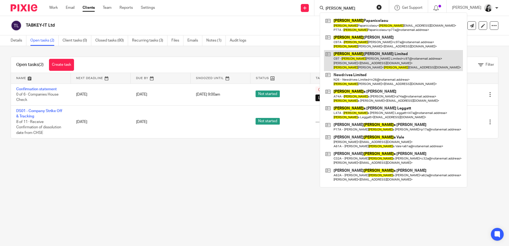
type input "charlie"
drag, startPoint x: 407, startPoint y: 63, endPoint x: 415, endPoint y: 62, distance: 7.5
click at [408, 63] on link at bounding box center [393, 60] width 139 height 21
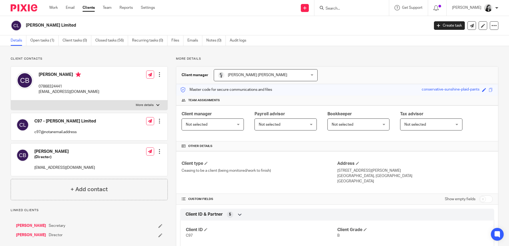
click at [373, 9] on input "Search" at bounding box center [349, 8] width 48 height 5
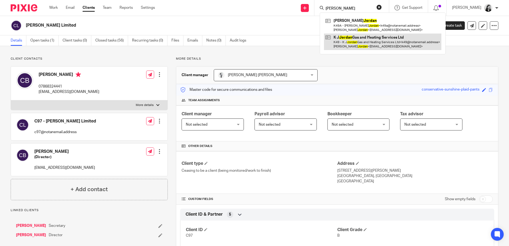
type input "k j jordan"
click at [373, 44] on link at bounding box center [382, 42] width 117 height 16
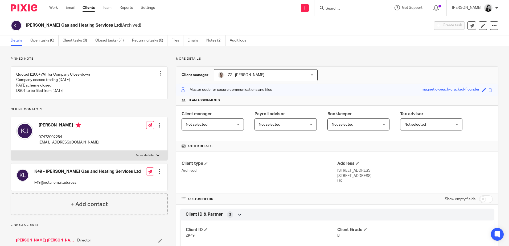
click at [368, 10] on input "Search" at bounding box center [349, 8] width 48 height 5
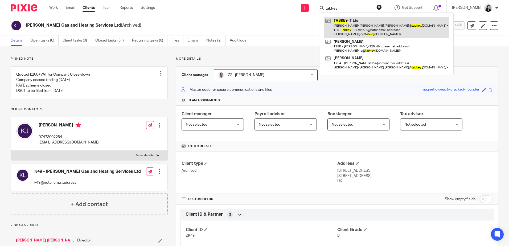
type input "tabkey"
click at [364, 25] on link at bounding box center [386, 27] width 125 height 21
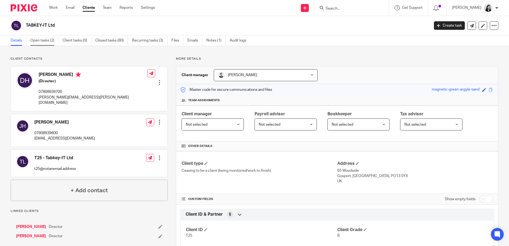
click at [43, 41] on link "Open tasks (2)" at bounding box center [44, 40] width 28 height 10
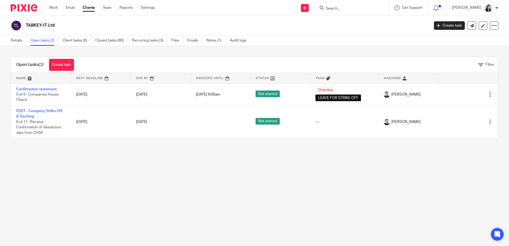
click at [350, 7] on input "Search" at bounding box center [349, 8] width 48 height 5
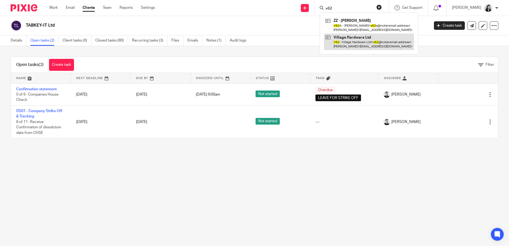
type input "v62"
click at [361, 41] on link at bounding box center [369, 42] width 90 height 16
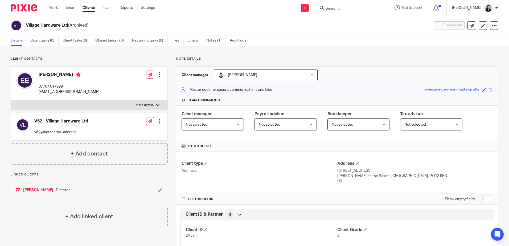
click at [342, 7] on input "Search" at bounding box center [349, 8] width 48 height 5
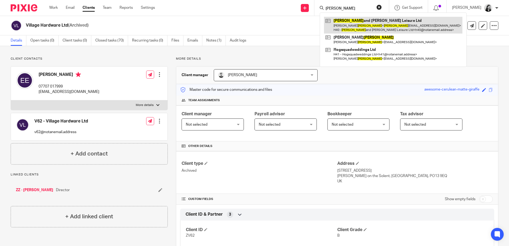
type input "hewitt"
click at [410, 22] on link at bounding box center [393, 25] width 138 height 16
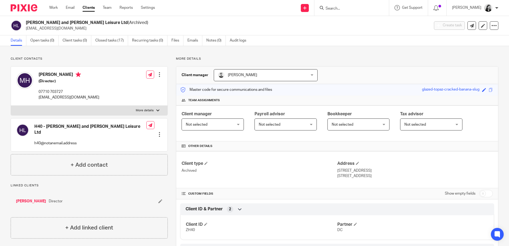
click at [339, 10] on input "Search" at bounding box center [349, 8] width 48 height 5
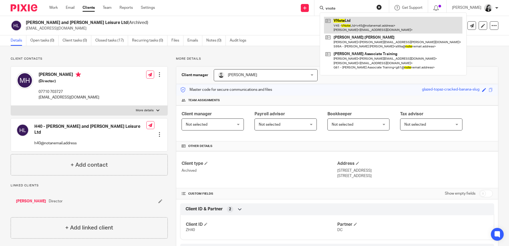
type input "vnote"
click at [418, 23] on link at bounding box center [393, 25] width 138 height 16
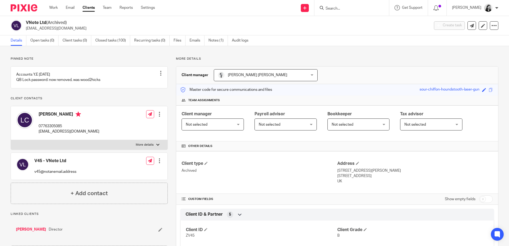
click at [345, 10] on input "Search" at bounding box center [349, 8] width 48 height 5
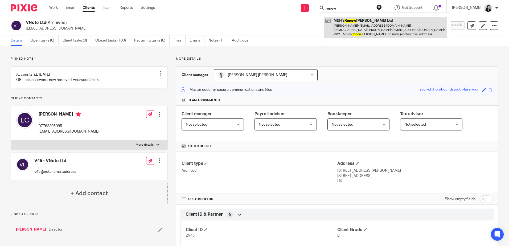
type input "renew"
click at [376, 29] on link at bounding box center [385, 27] width 123 height 21
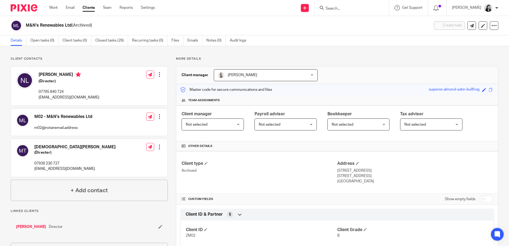
click at [355, 12] on div at bounding box center [351, 8] width 74 height 16
click at [345, 11] on input "Search" at bounding box center [349, 8] width 48 height 5
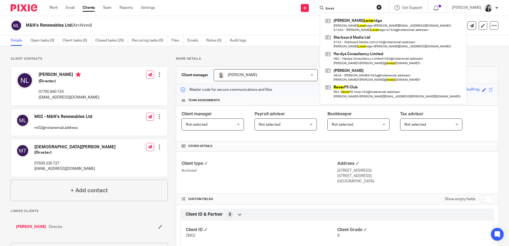
type input "lover"
drag, startPoint x: 347, startPoint y: 8, endPoint x: 326, endPoint y: 10, distance: 21.9
click at [325, 9] on div "Send new email Create task Add client lover Joanna Lover idge Joanna Lover idge…" at bounding box center [336, 8] width 346 height 16
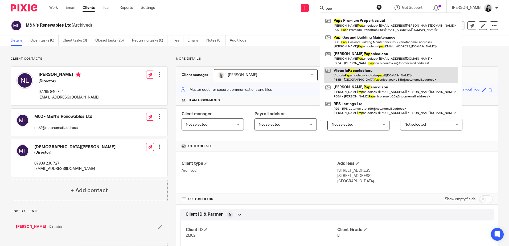
type input "pap"
click at [372, 75] on link at bounding box center [391, 75] width 134 height 16
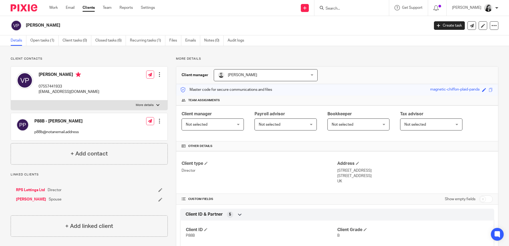
click at [359, 11] on input "Search" at bounding box center [349, 8] width 48 height 5
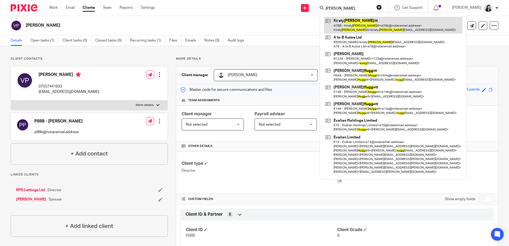
type input "[PERSON_NAME]"
click at [366, 24] on link at bounding box center [393, 25] width 138 height 16
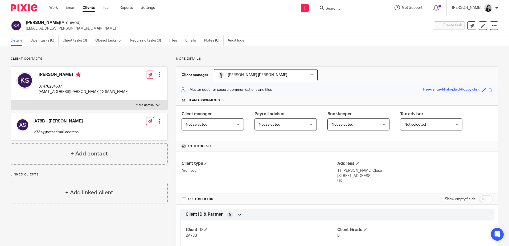
click at [343, 6] on input "Search" at bounding box center [349, 8] width 48 height 5
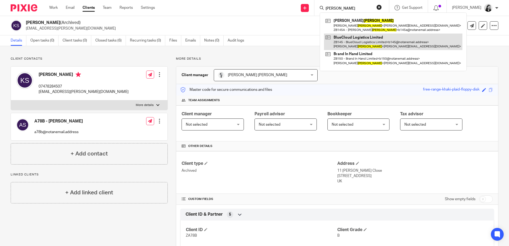
type input "becker"
click at [395, 45] on link at bounding box center [393, 42] width 138 height 16
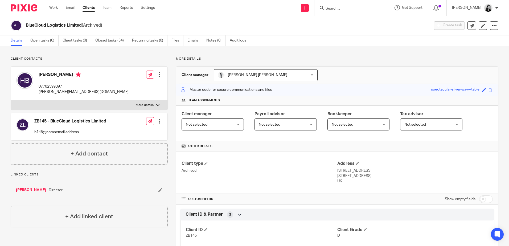
click at [348, 8] on input "Search" at bounding box center [349, 8] width 48 height 5
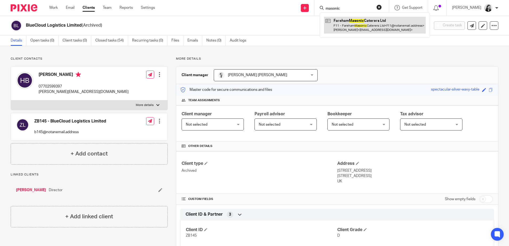
type input "masonic"
click at [397, 24] on link at bounding box center [375, 25] width 102 height 16
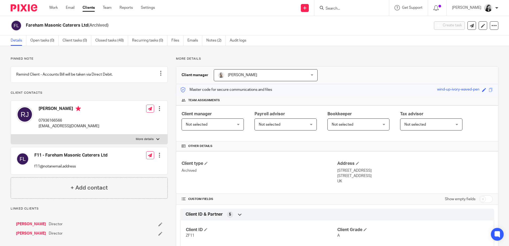
drag, startPoint x: 354, startPoint y: 10, endPoint x: 353, endPoint y: 17, distance: 7.4
click at [354, 10] on input "Search" at bounding box center [349, 8] width 48 height 5
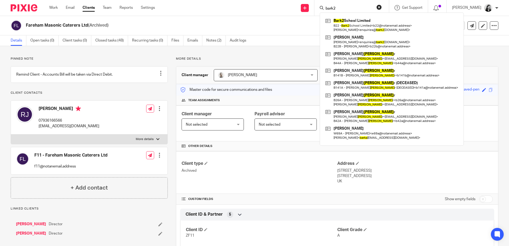
type input "bark2"
click at [377, 16] on div "Bark2 School Limited B22 - Bark2 School Limited < b22@notanemail.address > [PER…" at bounding box center [392, 79] width 144 height 133
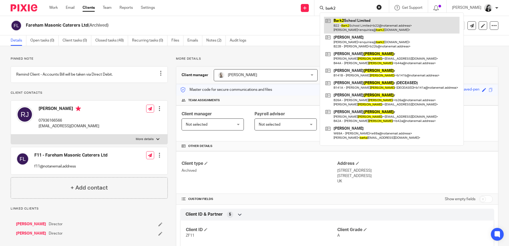
click at [377, 21] on link at bounding box center [391, 25] width 135 height 16
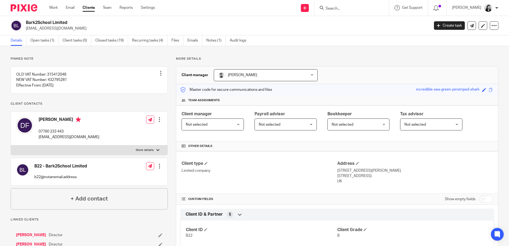
click at [345, 8] on input "Search" at bounding box center [349, 8] width 48 height 5
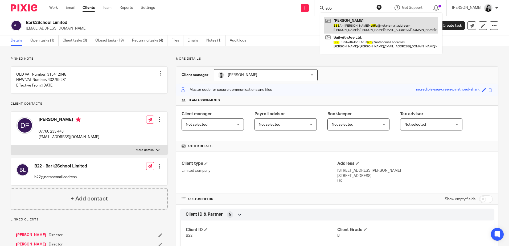
type input "s85"
click at [370, 24] on link at bounding box center [381, 25] width 114 height 16
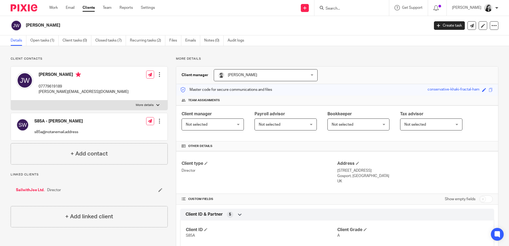
click at [365, 9] on input "Search" at bounding box center [349, 8] width 48 height 5
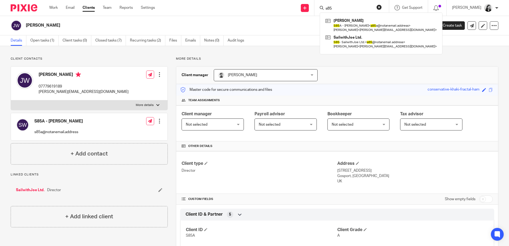
drag, startPoint x: 346, startPoint y: 8, endPoint x: 334, endPoint y: 10, distance: 12.7
click at [334, 10] on div "s85" at bounding box center [351, 8] width 62 height 7
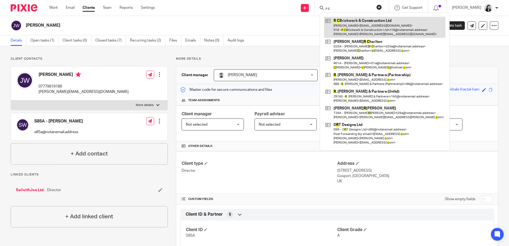
type input "r c"
click at [361, 19] on link at bounding box center [384, 27] width 121 height 21
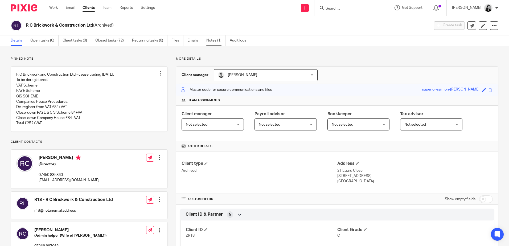
click at [211, 41] on link "Notes (1)" at bounding box center [215, 40] width 19 height 10
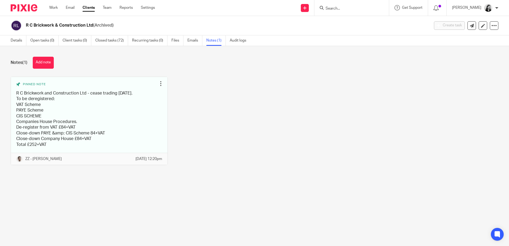
click at [345, 9] on input "Search" at bounding box center [349, 8] width 48 height 5
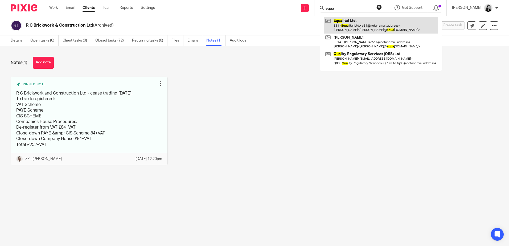
type input "equa"
click at [362, 26] on link at bounding box center [381, 25] width 114 height 16
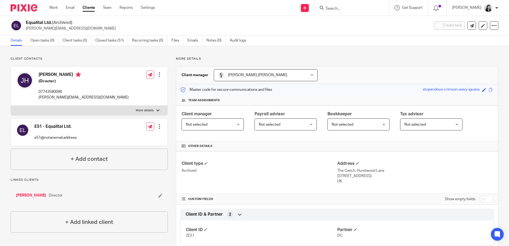
click at [354, 6] on input "Search" at bounding box center [349, 8] width 48 height 5
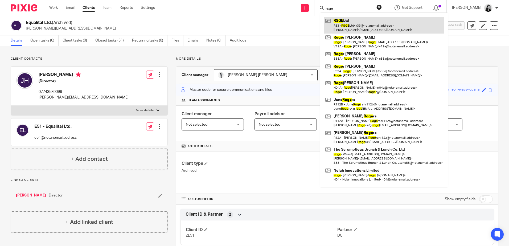
type input "rsge"
click at [391, 27] on link at bounding box center [384, 25] width 120 height 16
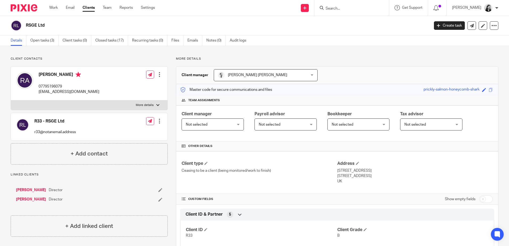
click at [347, 10] on input "Search" at bounding box center [349, 8] width 48 height 5
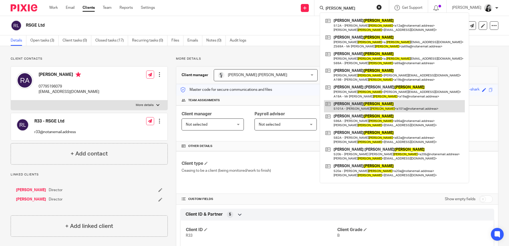
type input "smith"
click at [403, 110] on link at bounding box center [394, 106] width 141 height 12
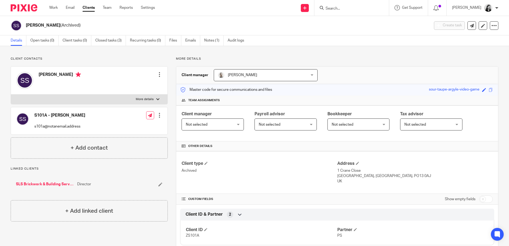
click at [339, 8] on input "Search" at bounding box center [349, 8] width 48 height 5
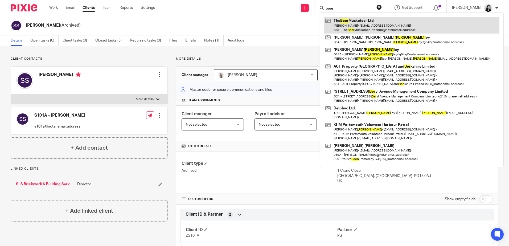
type input "beer"
click at [350, 21] on link at bounding box center [411, 25] width 175 height 16
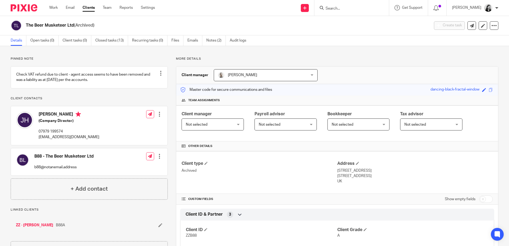
click at [343, 8] on input "Search" at bounding box center [349, 8] width 48 height 5
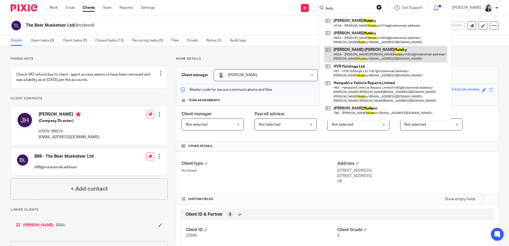
type input "huts"
click at [374, 59] on link at bounding box center [385, 54] width 123 height 16
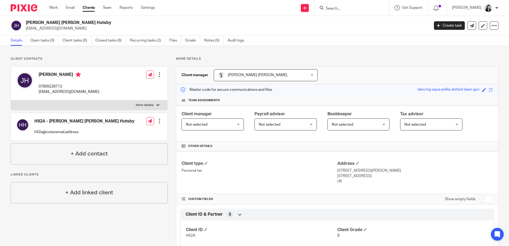
click at [350, 11] on input "Search" at bounding box center [349, 8] width 48 height 5
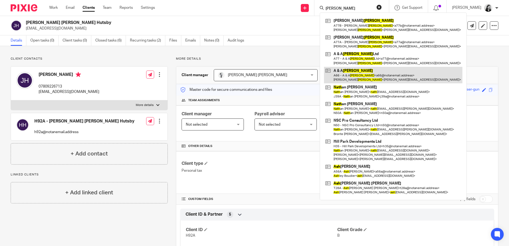
type input "nash"
click at [393, 76] on link at bounding box center [393, 75] width 138 height 16
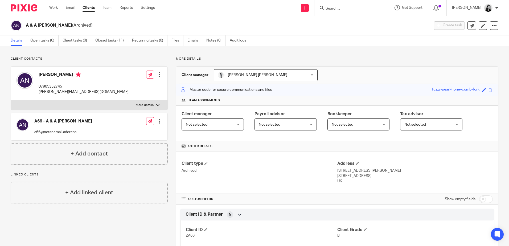
click at [356, 10] on input "Search" at bounding box center [349, 8] width 48 height 5
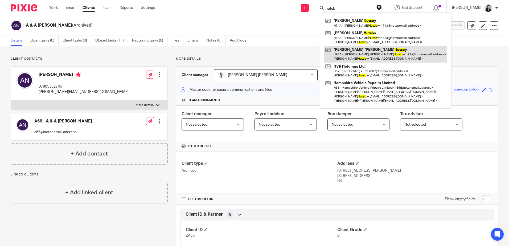
type input "hutsb"
click at [360, 54] on link at bounding box center [385, 54] width 123 height 16
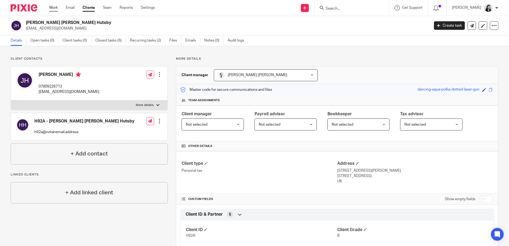
click at [56, 7] on link "Work" at bounding box center [53, 7] width 9 height 5
